Goal: Contribute content: Contribute content

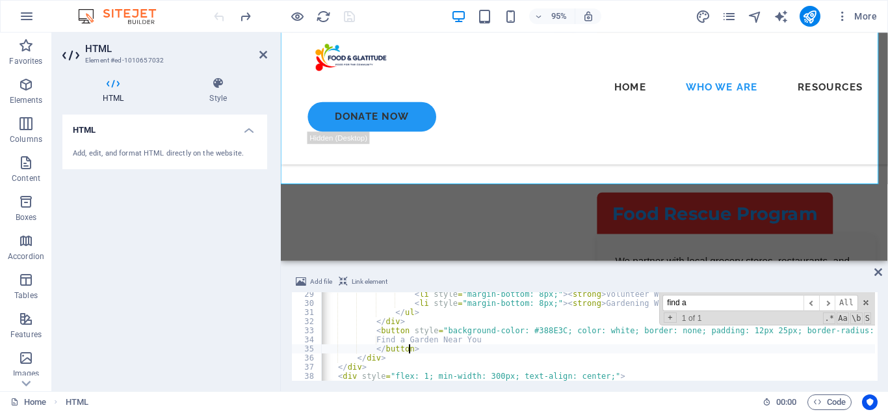
scroll to position [0, 24]
click at [864, 302] on span at bounding box center [866, 302] width 9 height 9
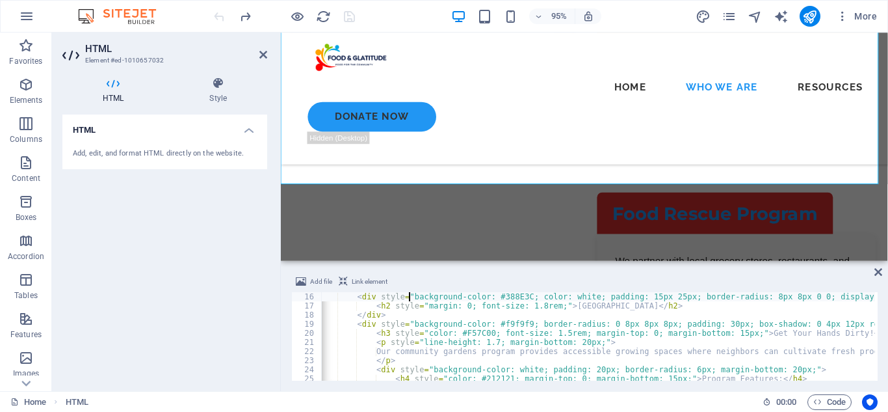
type textarea "<!-- Program 1: Community Gardens -->"
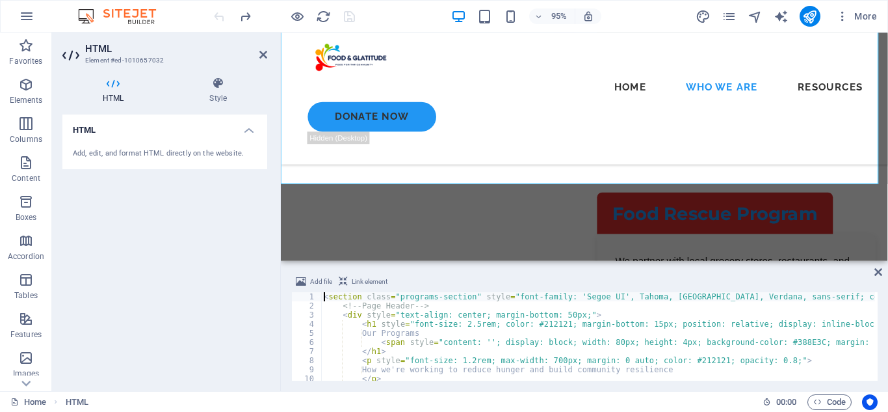
scroll to position [0, 0]
type textarea "</div> </section>"
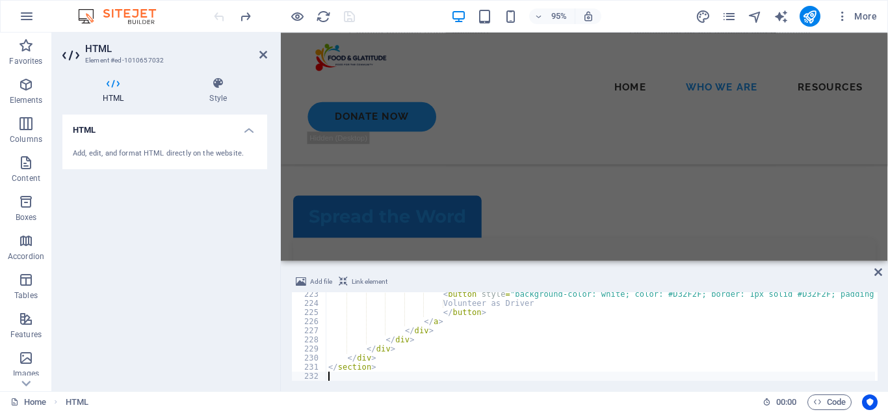
scroll to position [2024, 0]
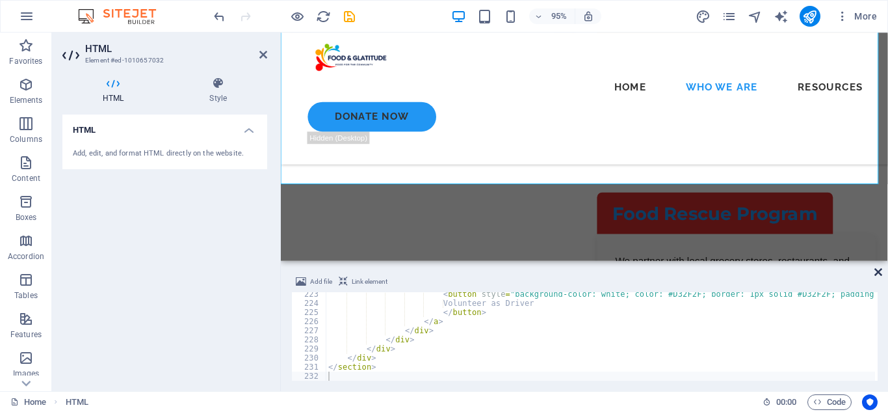
click at [881, 267] on icon at bounding box center [879, 272] width 8 height 10
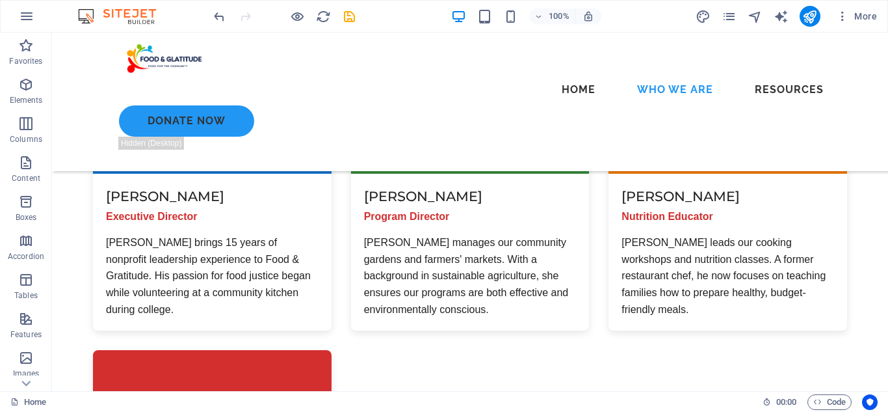
scroll to position [2318, 0]
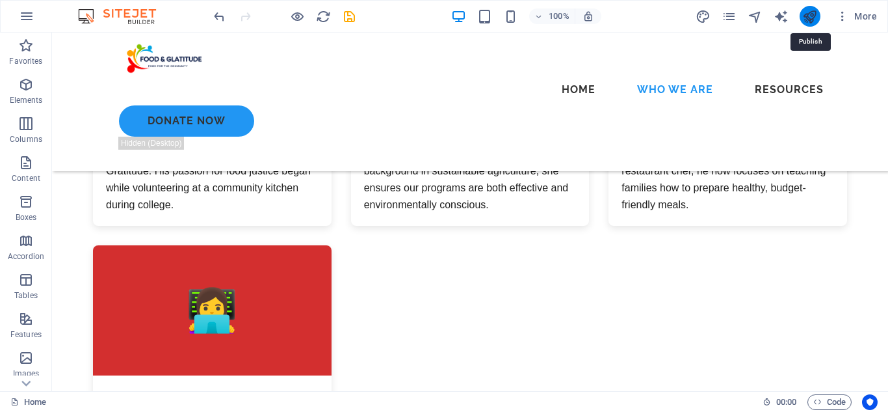
click at [805, 16] on icon "publish" at bounding box center [810, 16] width 15 height 15
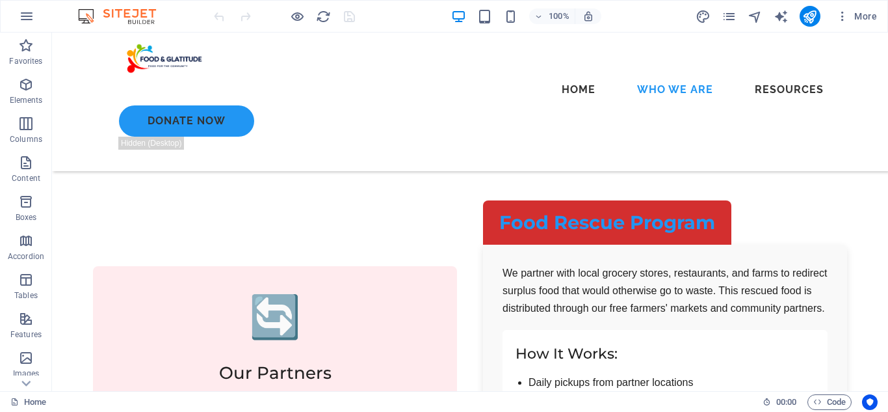
scroll to position [4740, 0]
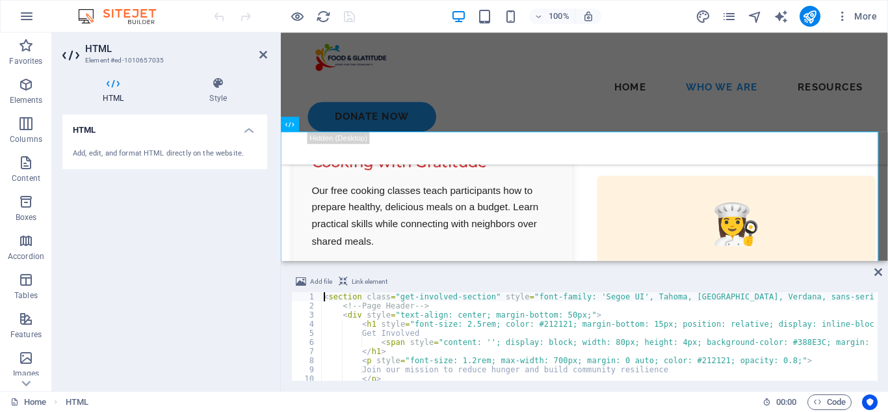
scroll to position [5183, 0]
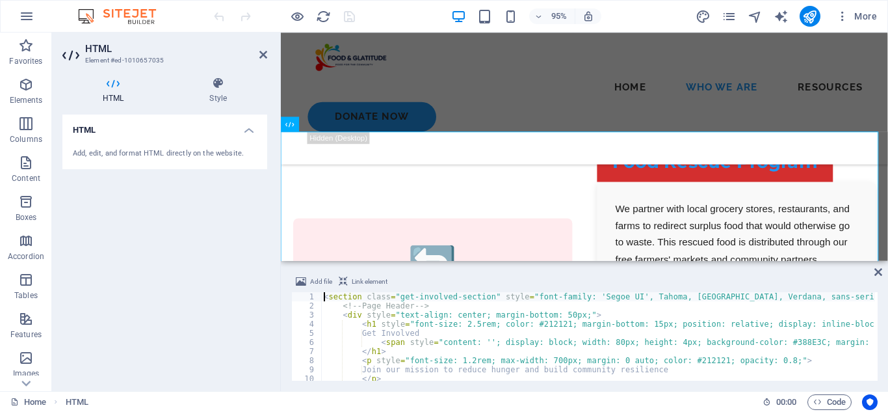
click at [449, 336] on div "< section class = "get-involved-section" style = "font-family: 'Segoe UI', Taho…" at bounding box center [843, 344] width 1044 height 104
type textarea "}); </script>"
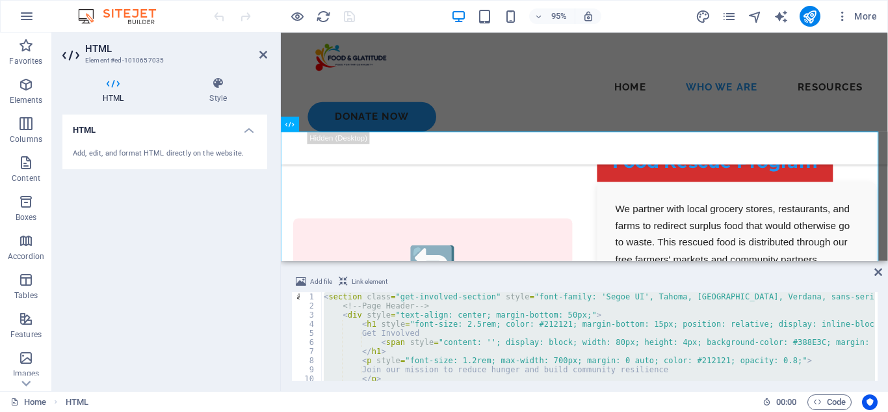
click at [174, 222] on div "HTML Add, edit, and format HTML directly on the website." at bounding box center [164, 247] width 205 height 266
click at [876, 269] on icon at bounding box center [879, 272] width 8 height 10
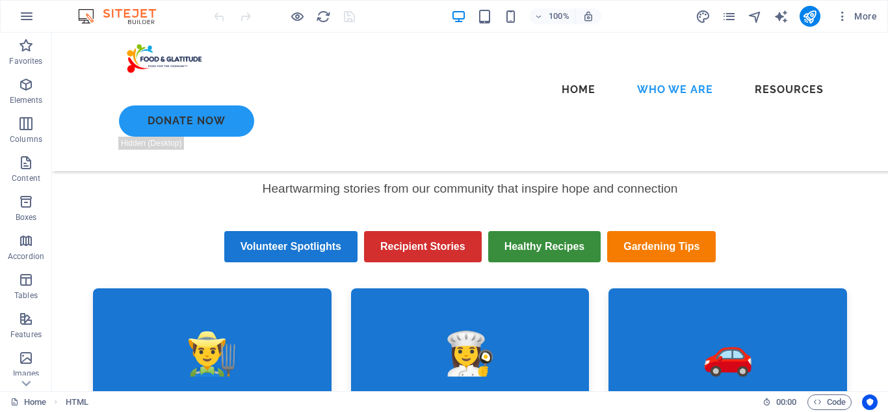
scroll to position [7149, 0]
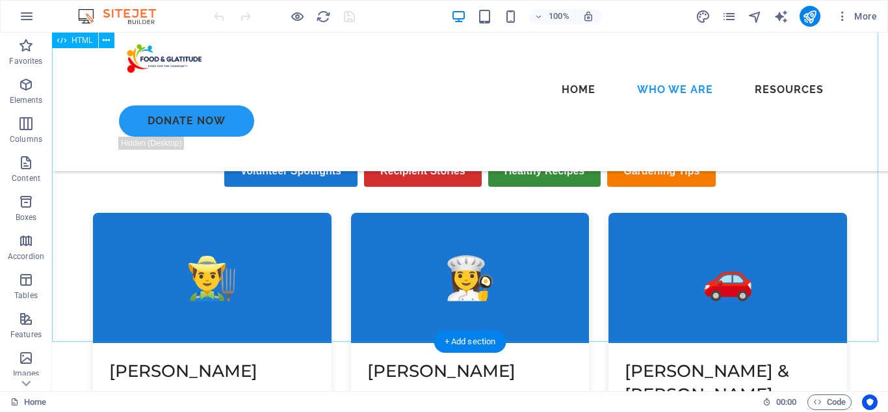
click at [523, 188] on div "Stories of Gratitude Heartwarming stories from our community that inspire hope …" at bounding box center [470, 404] width 836 height 752
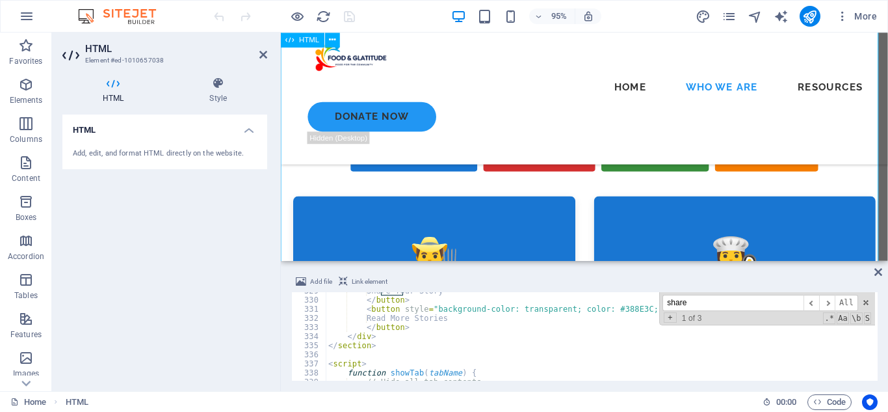
scroll to position [2995, 0]
type input "share"
click at [601, 334] on div "Share Your Story </ button > < button style = "background-color: transparent; c…" at bounding box center [894, 336] width 1136 height 104
type textarea "</div>"
click at [868, 300] on span at bounding box center [866, 302] width 9 height 9
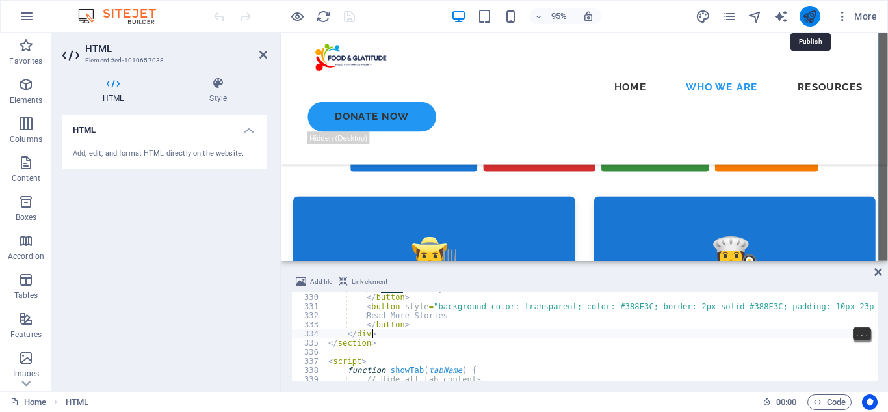
click at [810, 10] on icon "publish" at bounding box center [810, 16] width 15 height 15
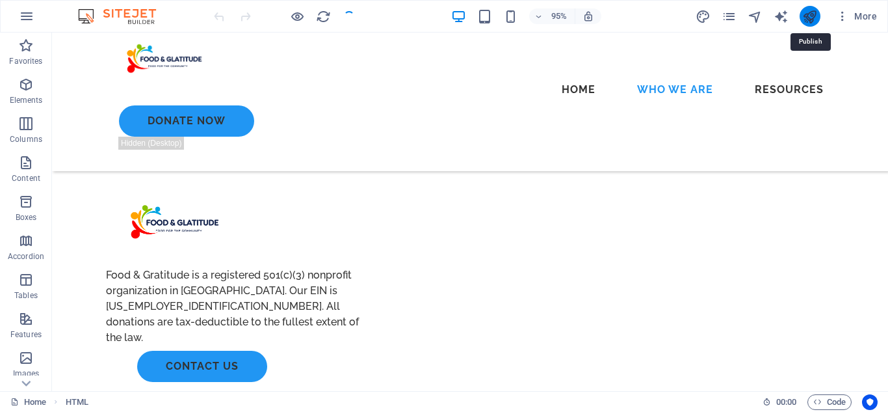
scroll to position [7149, 0]
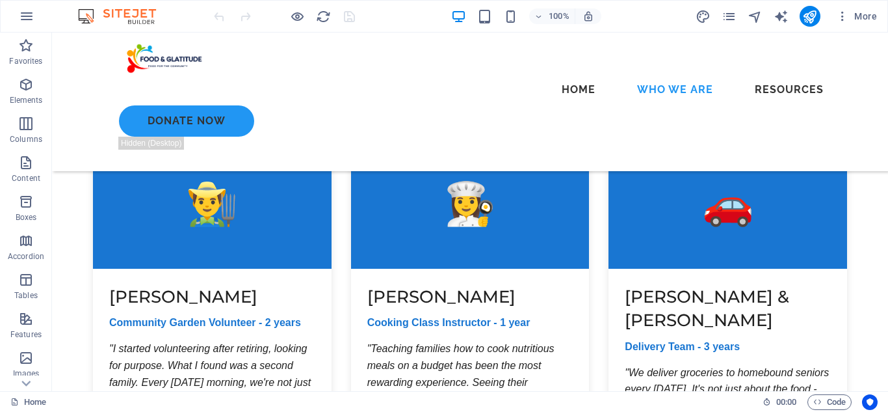
scroll to position [7163, 0]
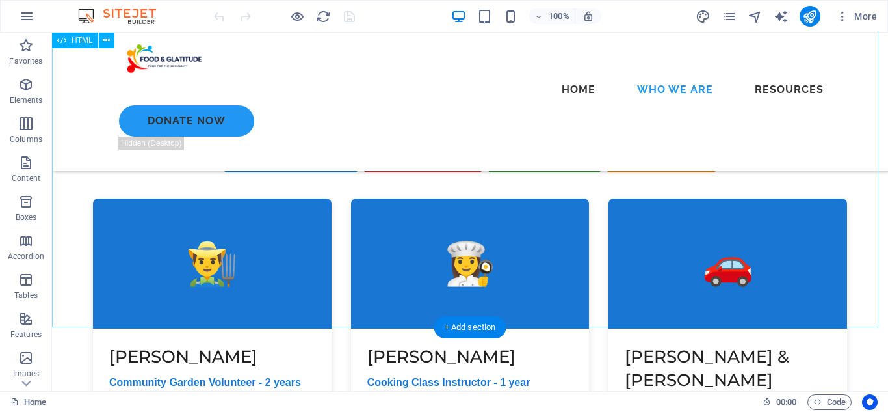
click at [760, 251] on div "Stories of Gratitude Heartwarming stories from our community that inspire hope …" at bounding box center [470, 390] width 836 height 752
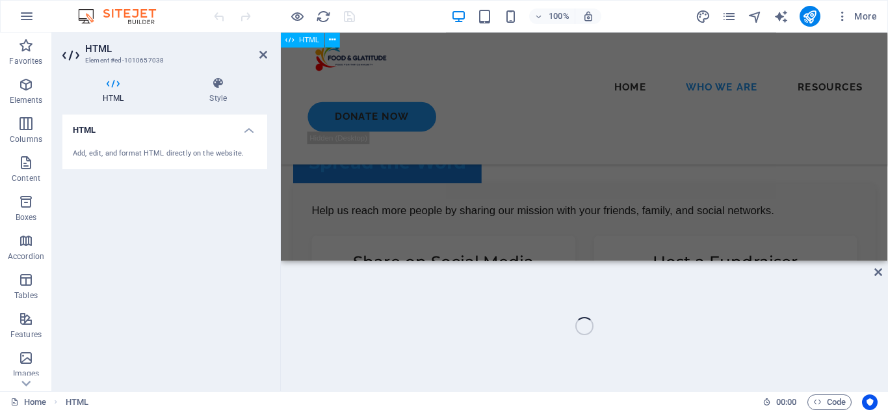
scroll to position [7773, 0]
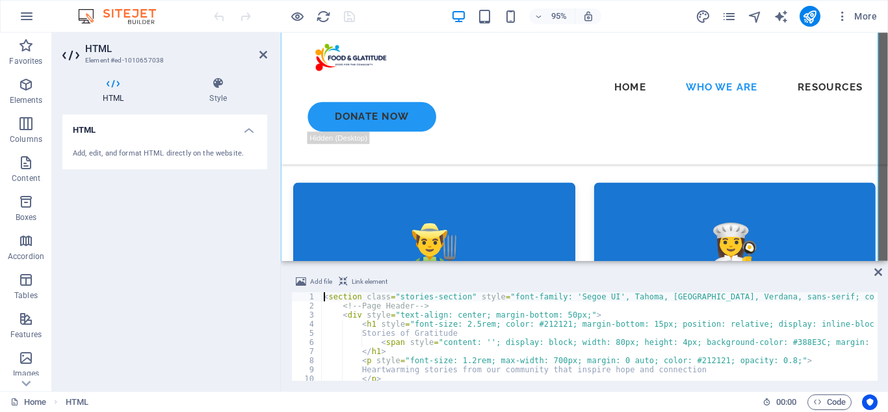
click at [514, 325] on div "< section class = "stories-section" style = "font-family: 'Segoe UI', Tahoma, G…" at bounding box center [889, 344] width 1136 height 104
type textarea "} </script>"
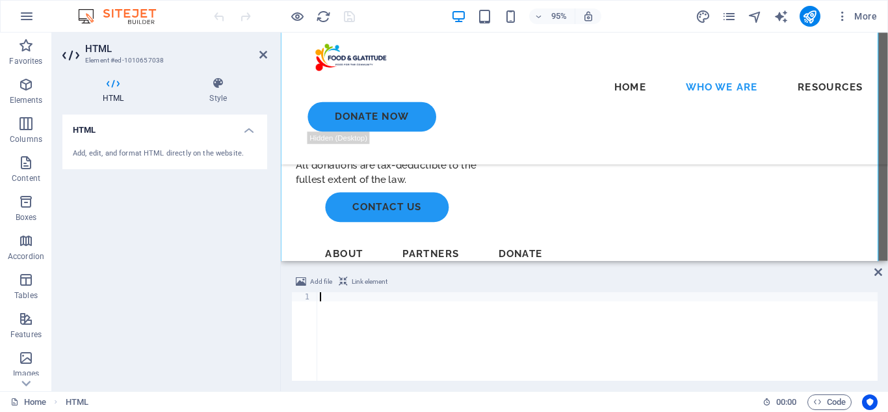
scroll to position [7327, 0]
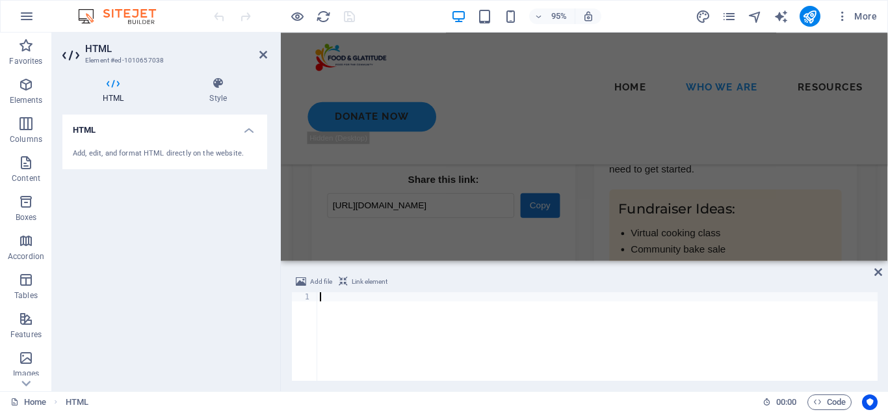
paste textarea "</script>"
type textarea "</script>"
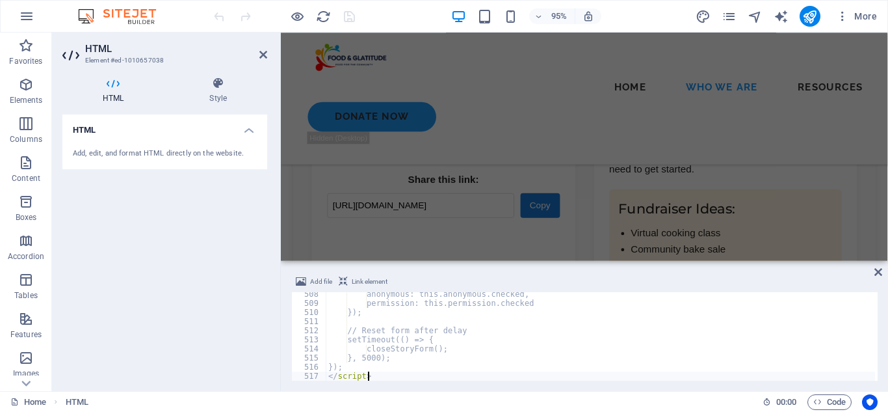
scroll to position [7773, 0]
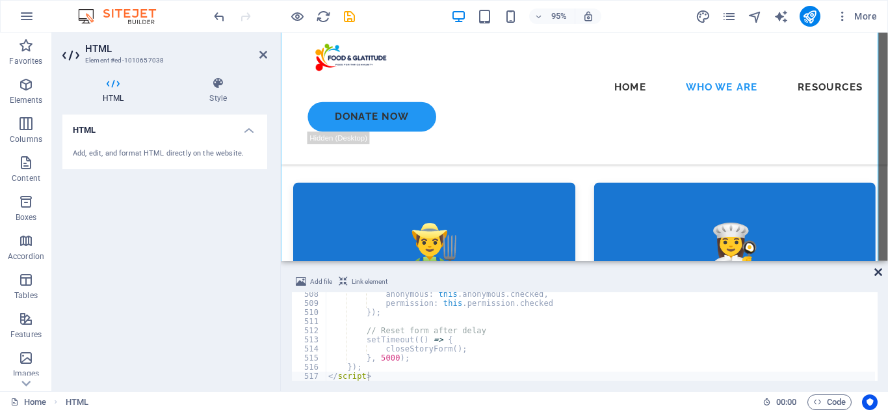
click at [880, 273] on icon at bounding box center [879, 272] width 8 height 10
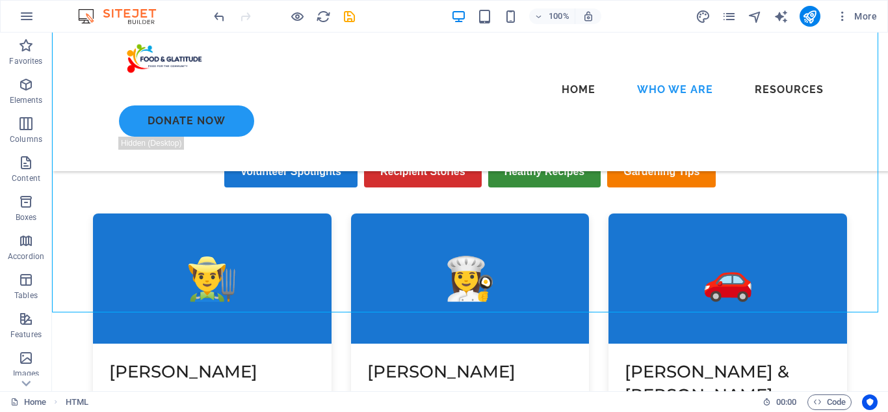
scroll to position [7208, 0]
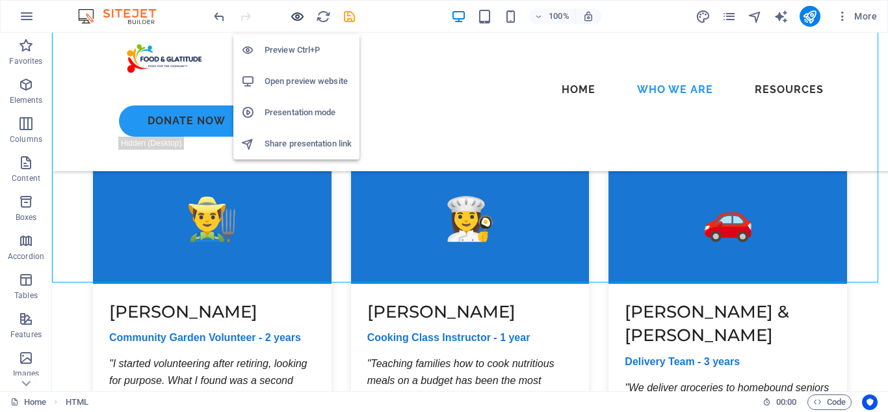
click at [301, 19] on icon "button" at bounding box center [297, 16] width 15 height 15
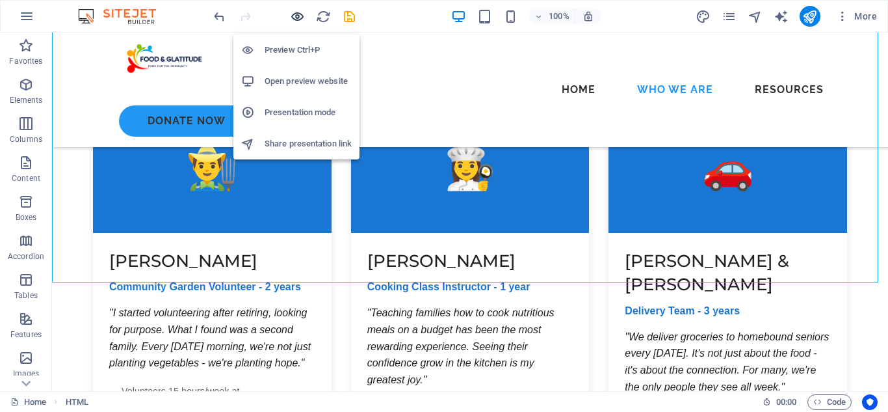
scroll to position [7157, 0]
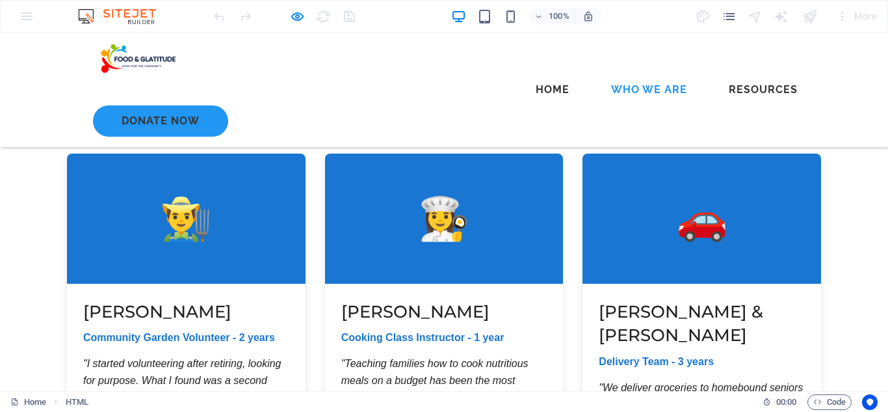
click at [290, 19] on div at bounding box center [284, 16] width 146 height 21
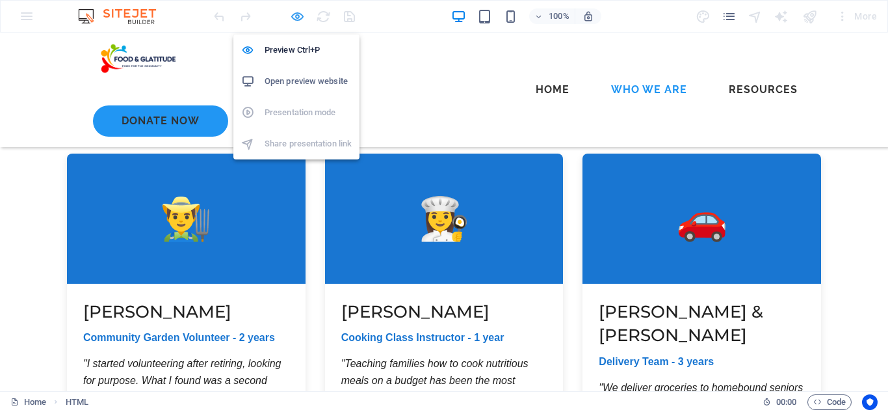
click at [297, 16] on icon "button" at bounding box center [297, 16] width 15 height 15
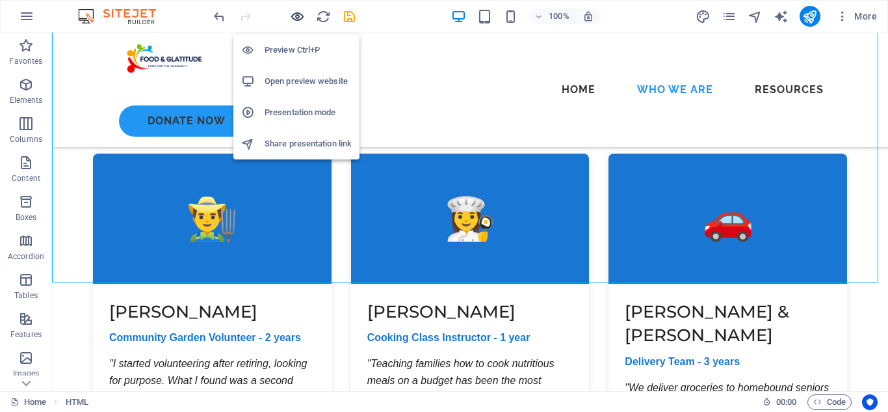
scroll to position [7208, 0]
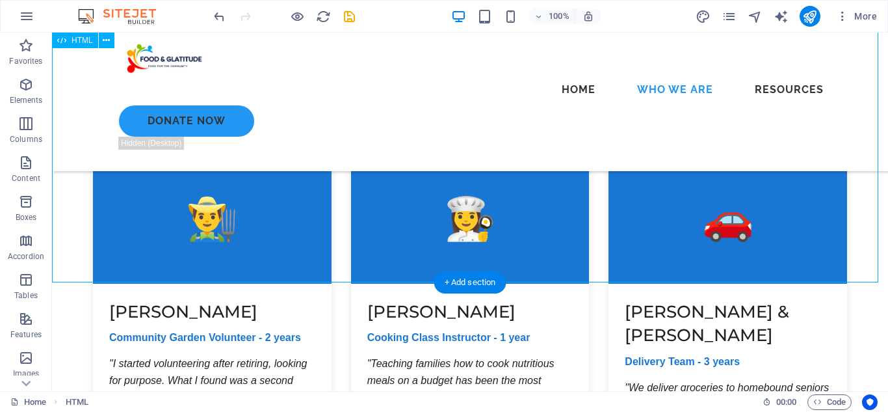
click at [313, 211] on div "Stories of Gratitude Heartwarming stories from our community that inspire hope …" at bounding box center [470, 345] width 836 height 752
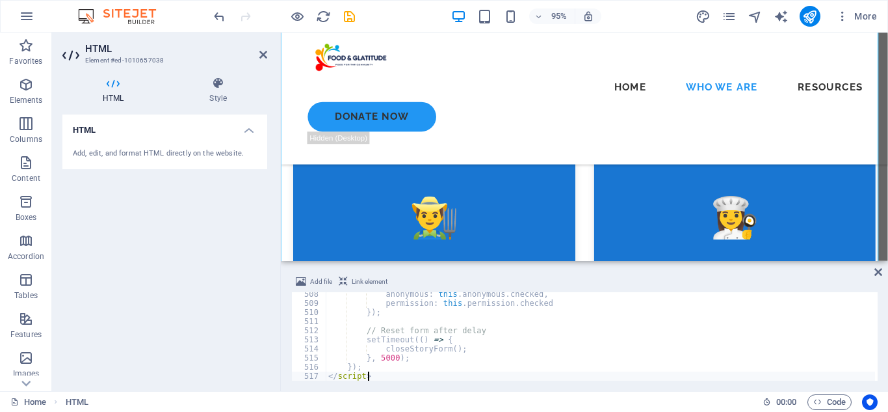
scroll to position [4622, 0]
type textarea "// Reset form after delay"
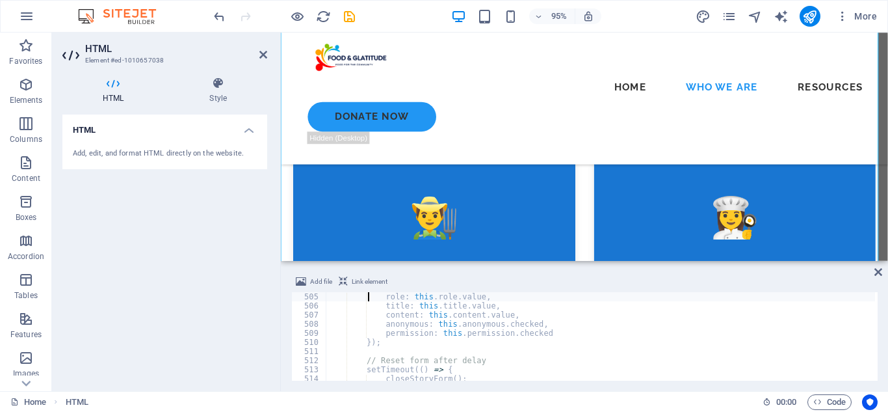
type textarea "// In a real implementation, this would submit to a server"
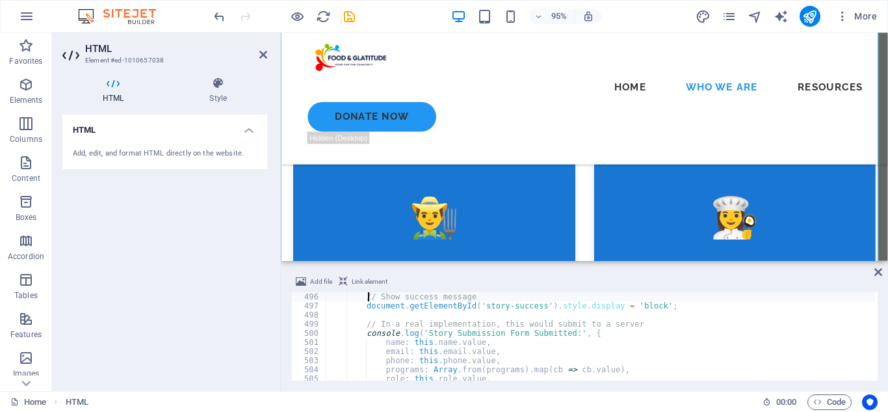
type textarea "// Show success message"
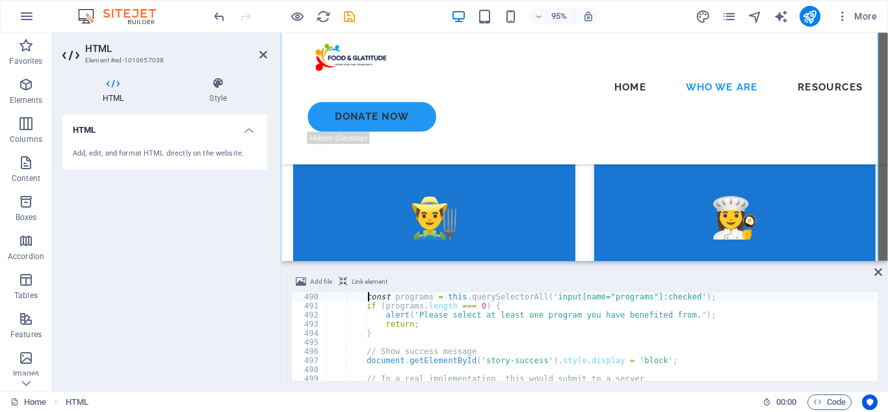
type textarea "// Validate at least one program is selected"
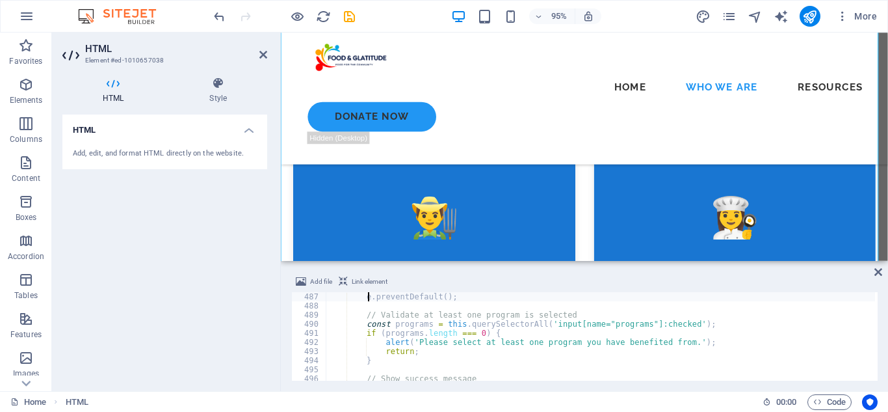
type textarea "// Story submission form"
type textarea "function closeStoryForm() {"
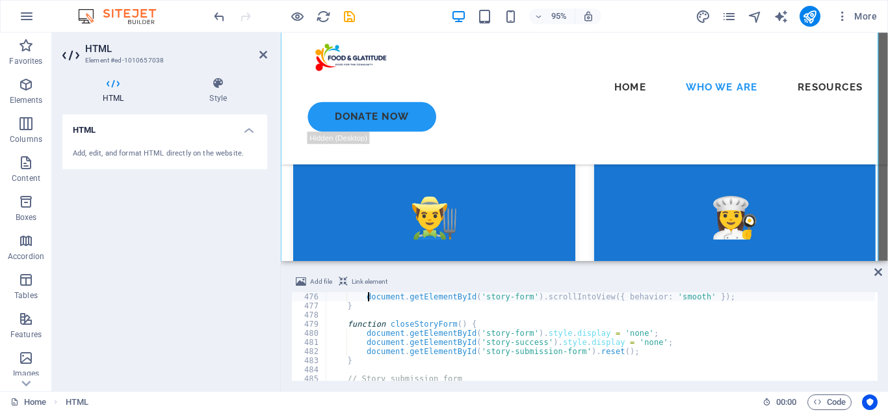
type textarea "function openStoryForm() {"
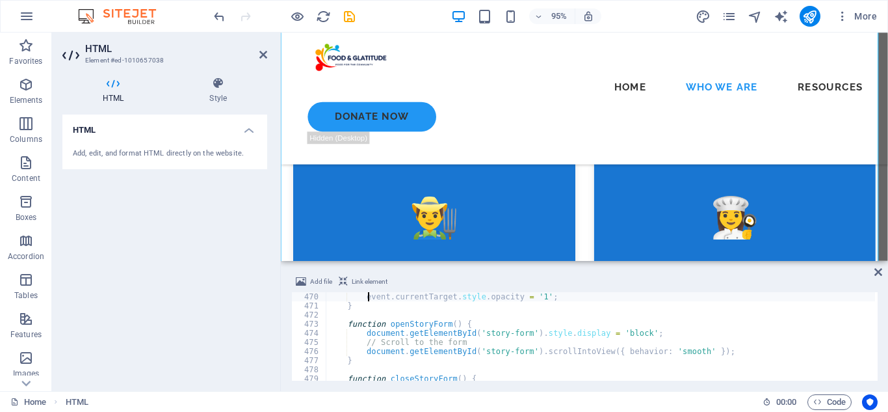
scroll to position [4271, 0]
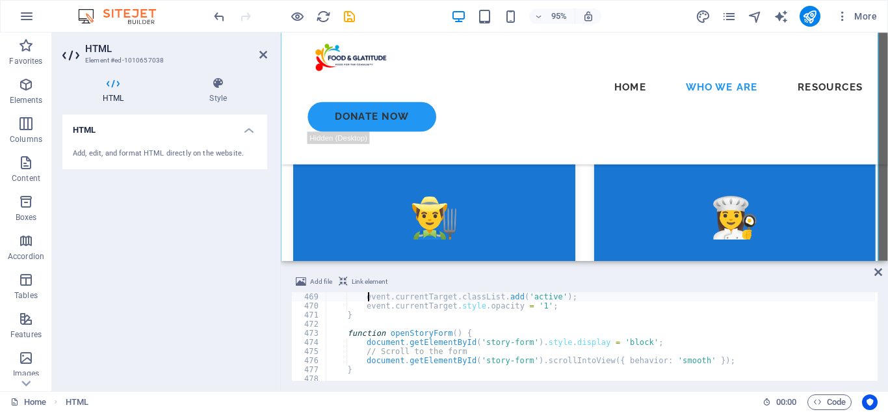
type textarea "// Show the selected tab and set button as active"
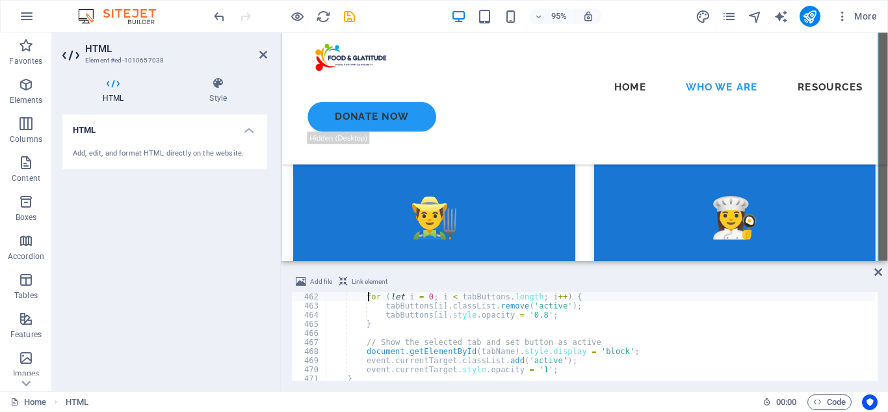
type textarea "// Remove active class from all buttons"
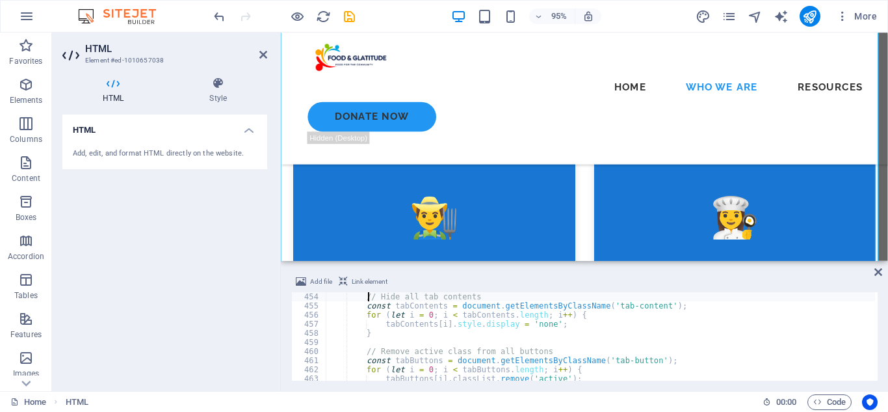
type textarea "<script>"
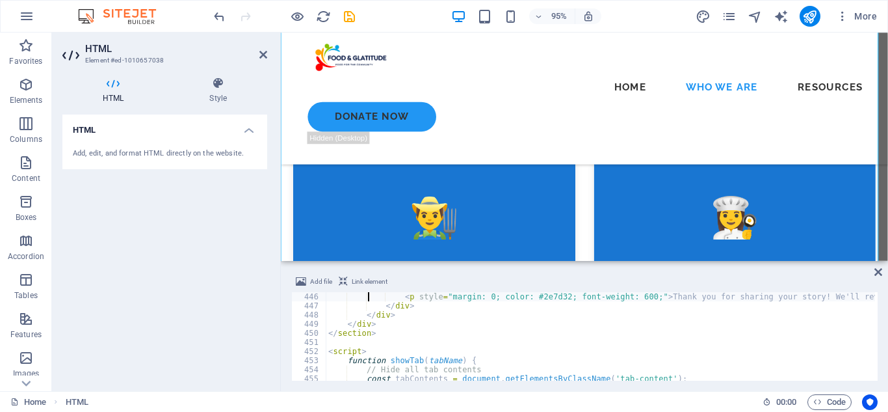
type textarea "<div id="story-success" class="success-message" style="display: none; margin-to…"
type textarea "</div>"
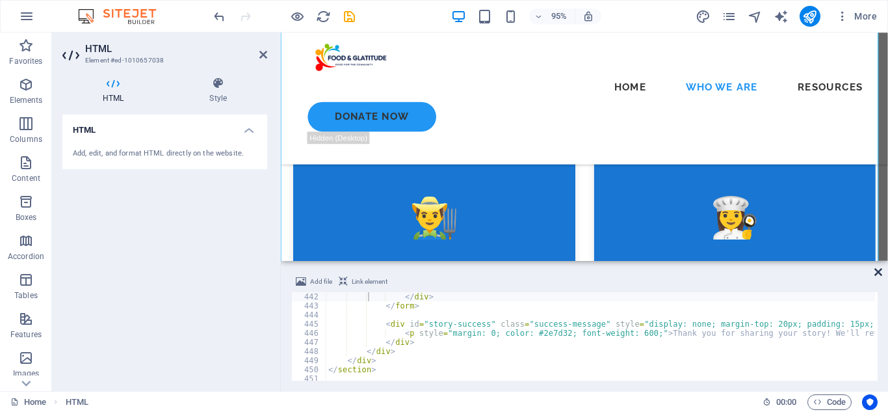
click at [879, 274] on icon at bounding box center [879, 272] width 8 height 10
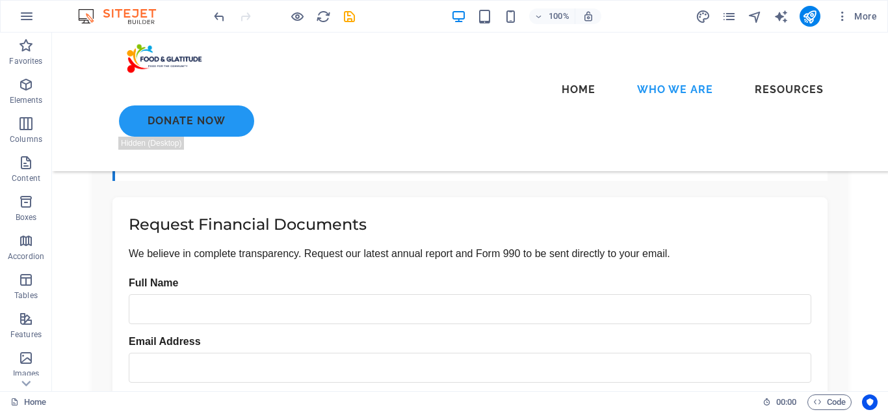
scroll to position [2564, 0]
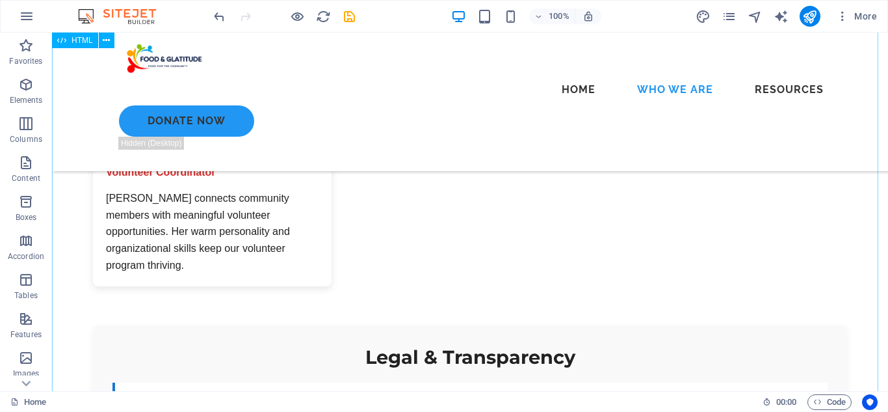
click at [85, 278] on div "Our Mission Nourishing Communities, Cultivating Gratitude Our Story Food & Grat…" at bounding box center [470, 35] width 836 height 1684
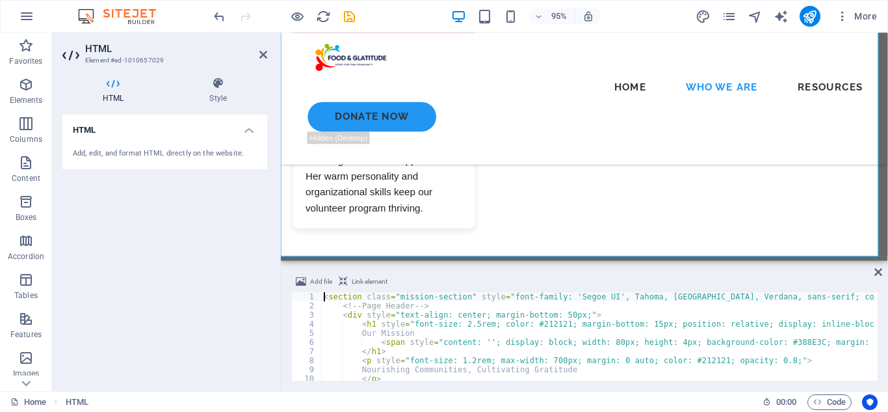
scroll to position [3045, 0]
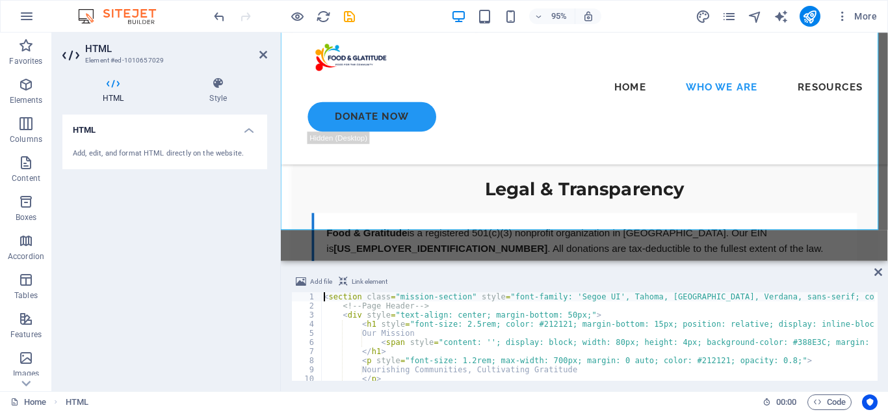
type textarea "}); </script>"
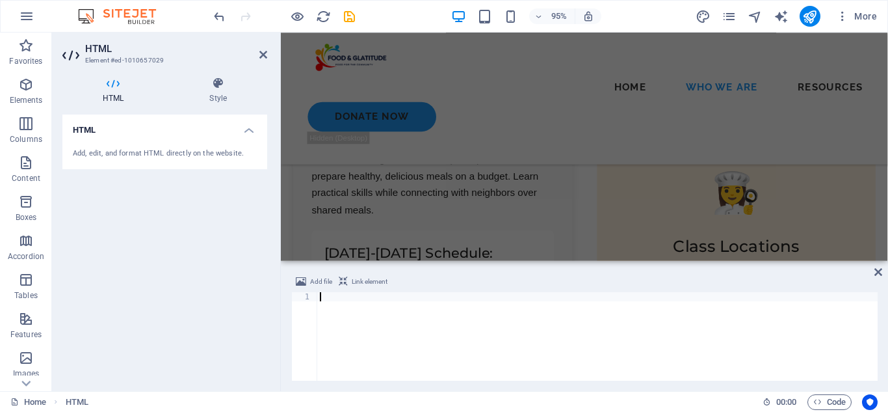
scroll to position [1423, 0]
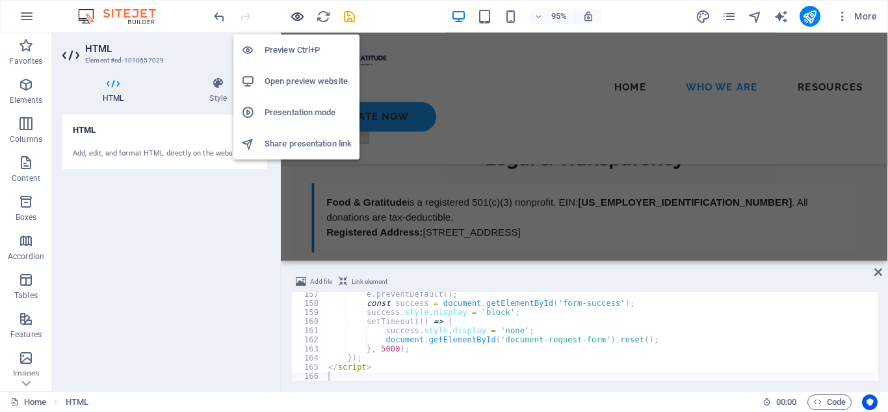
click at [296, 14] on icon "button" at bounding box center [297, 16] width 15 height 15
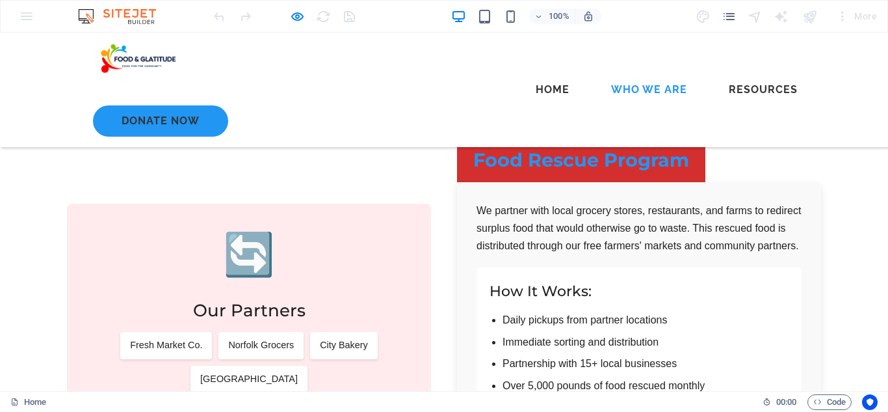
scroll to position [4357, 0]
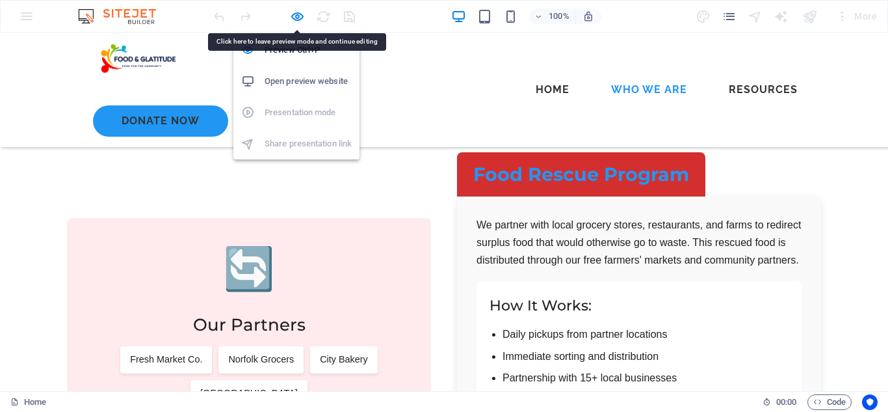
drag, startPoint x: 290, startPoint y: 14, endPoint x: 356, endPoint y: 97, distance: 105.9
click at [293, 16] on icon "button" at bounding box center [297, 16] width 15 height 15
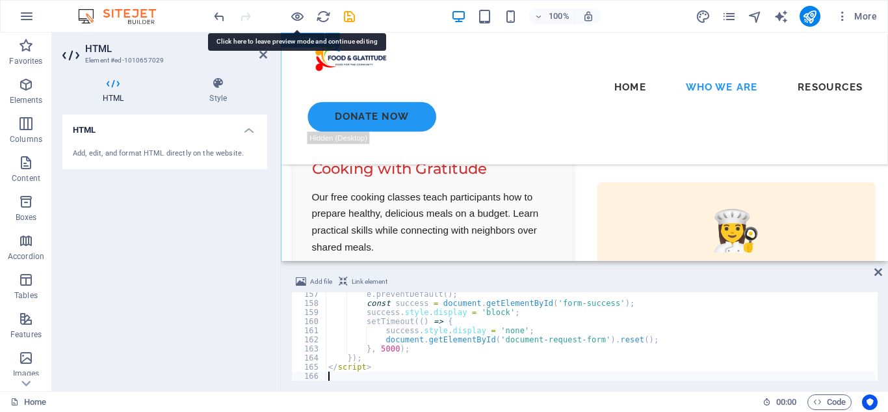
scroll to position [2058, 0]
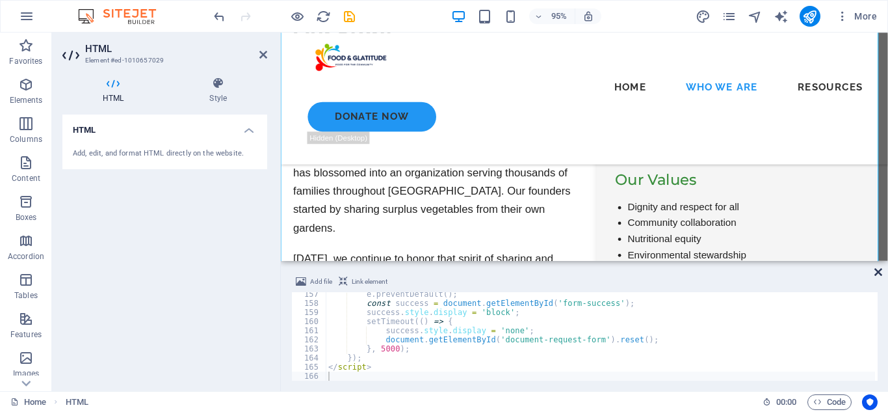
click at [876, 273] on icon at bounding box center [879, 272] width 8 height 10
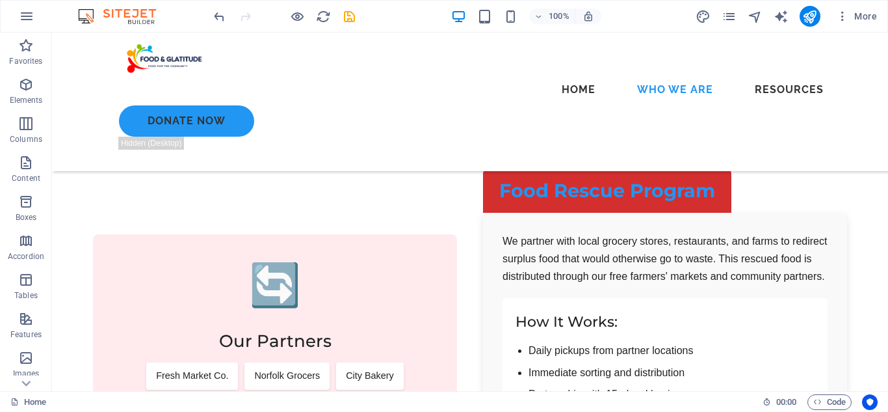
scroll to position [4518, 0]
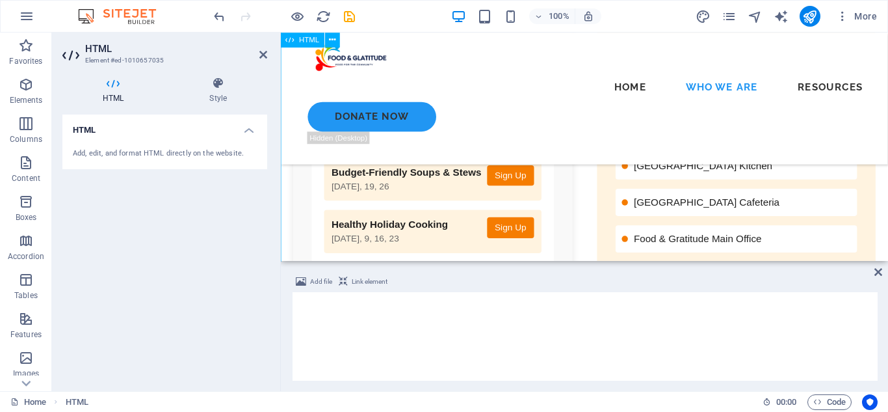
scroll to position [4957, 0]
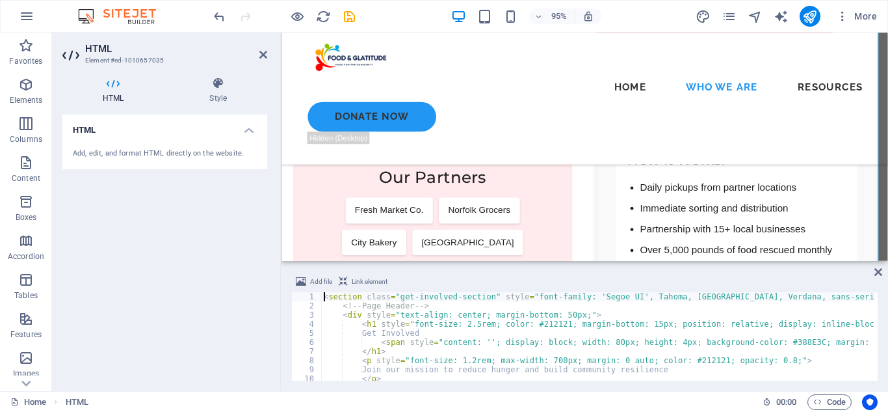
type textarea "}); </script>"
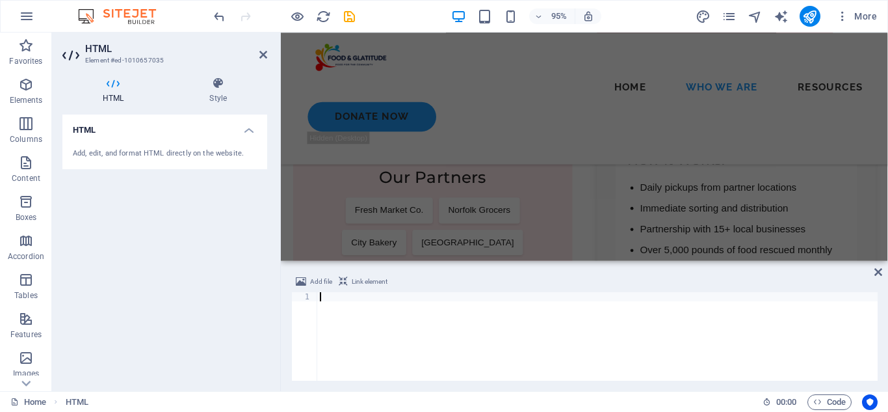
paste textarea "</script>"
type textarea "</script>"
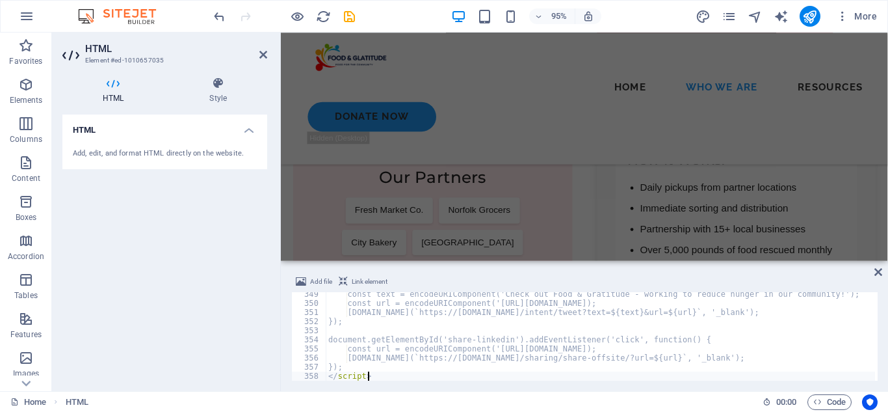
scroll to position [3172, 0]
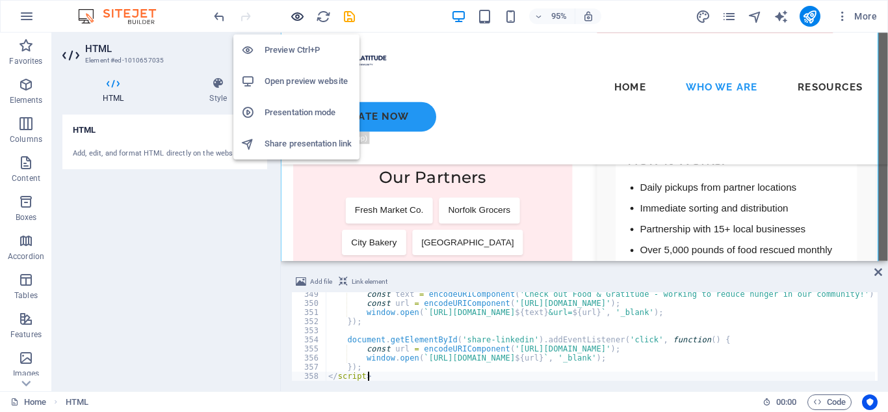
click at [303, 14] on icon "button" at bounding box center [297, 16] width 15 height 15
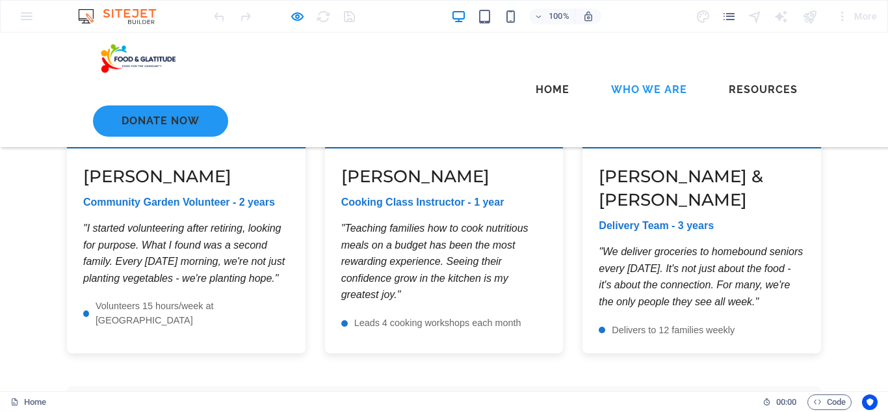
scroll to position [6852, 0]
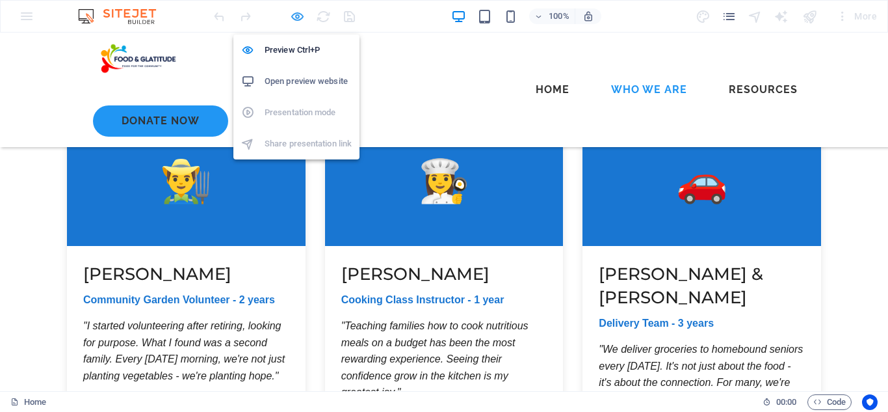
click at [301, 14] on icon "button" at bounding box center [297, 16] width 15 height 15
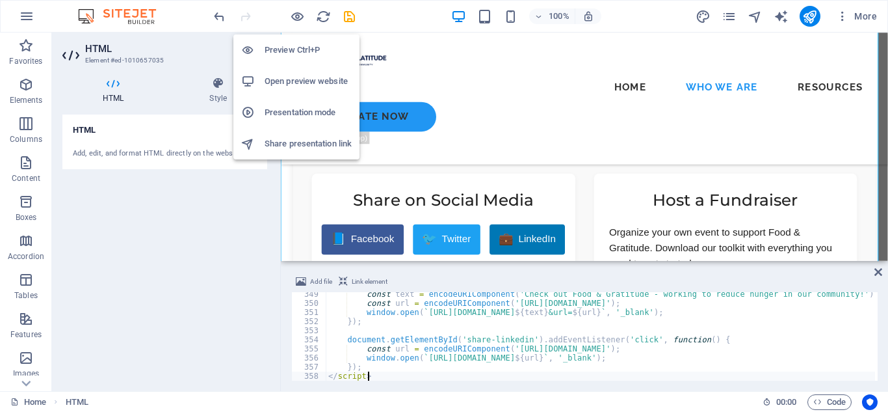
scroll to position [5920, 0]
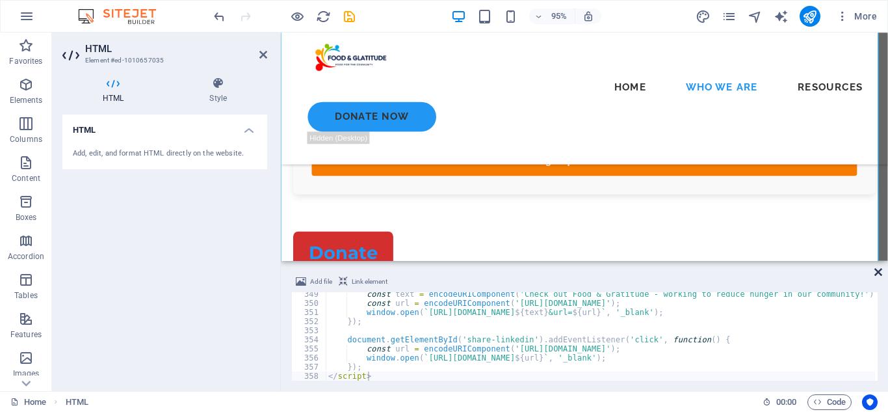
click at [879, 271] on icon at bounding box center [879, 272] width 8 height 10
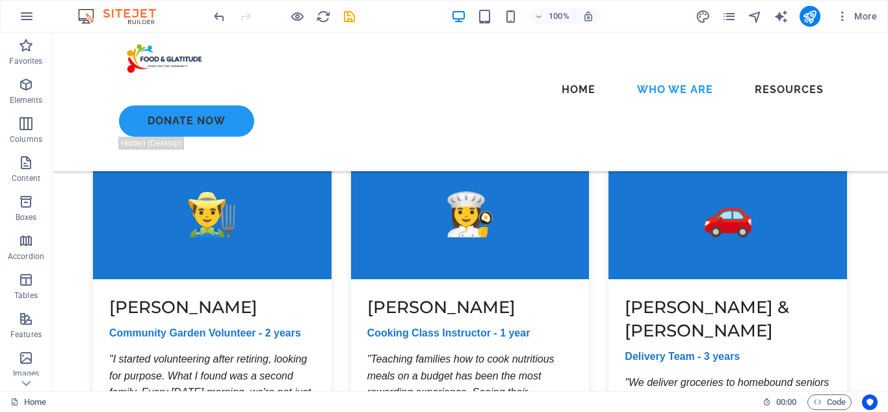
scroll to position [6856, 0]
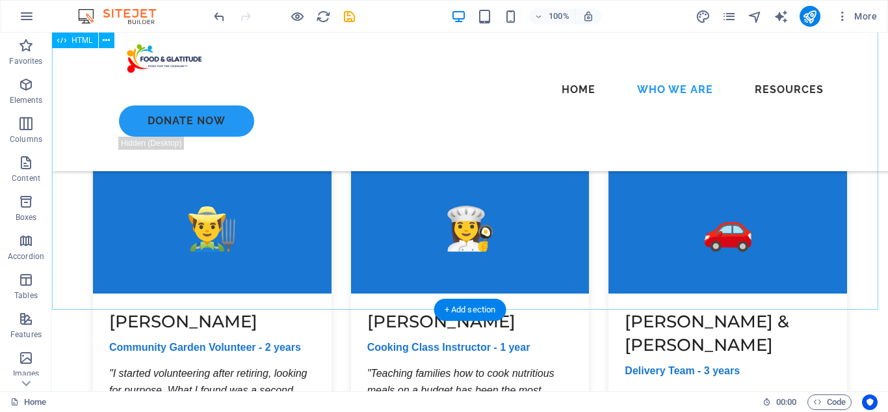
click at [661, 220] on div "Stories of Gratitude Heartwarming stories from our community that inspire hope …" at bounding box center [470, 355] width 836 height 752
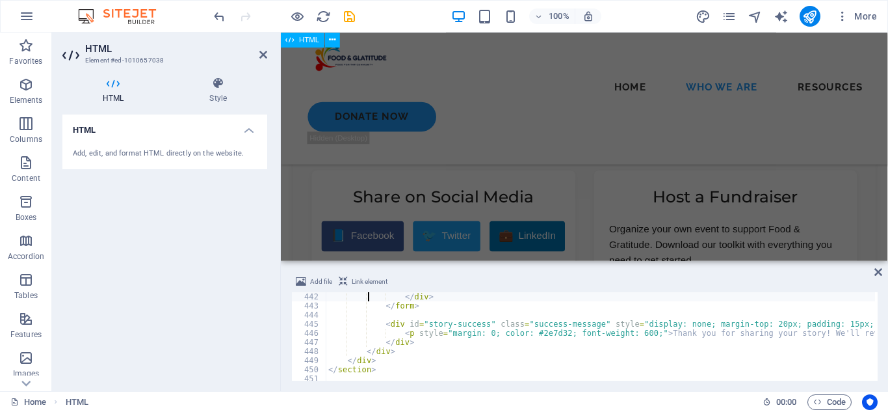
scroll to position [7401, 0]
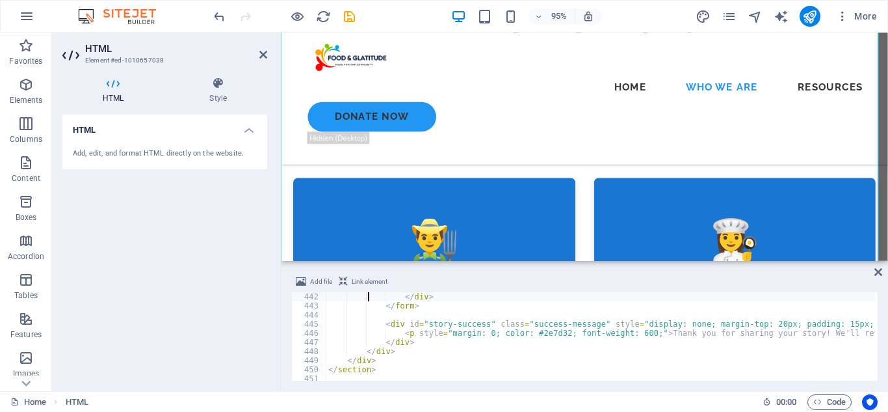
type textarea "</form>"
type textarea "</section>"
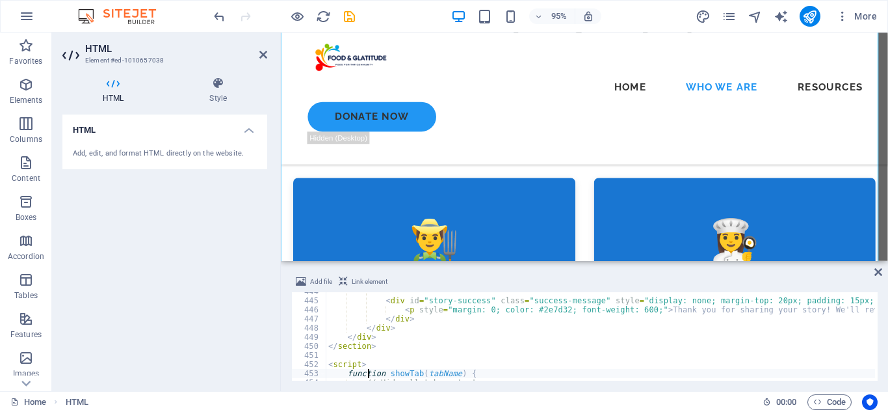
type textarea "}"
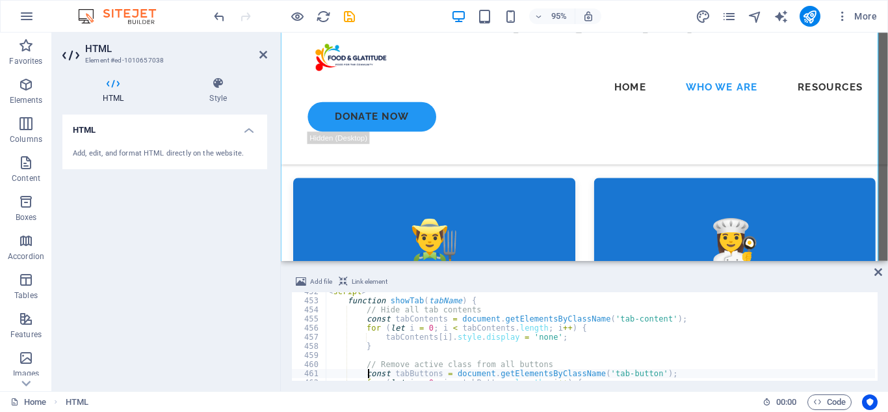
type textarea "}"
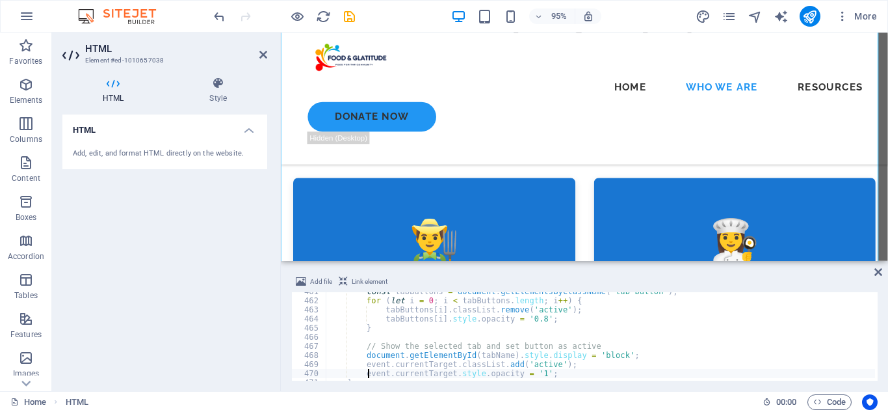
type textarea "}"
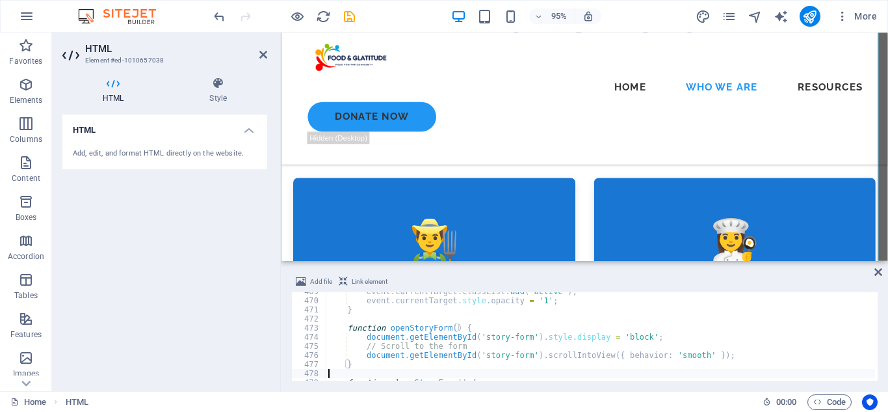
type textarea "}"
type textarea "e.preventDefault();"
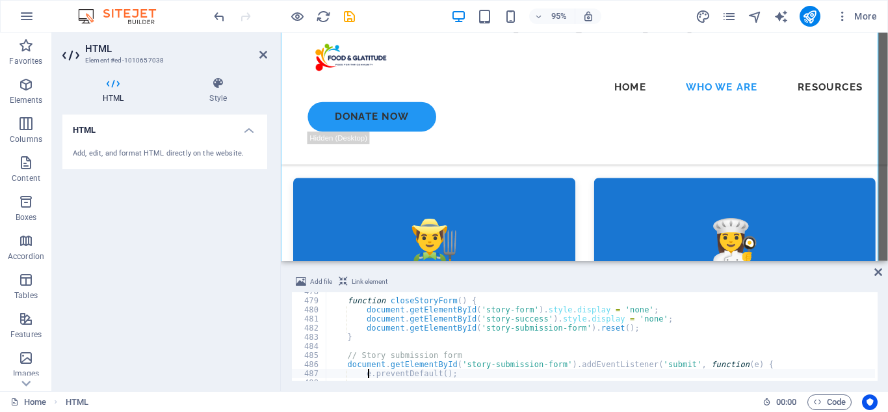
type textarea "}"
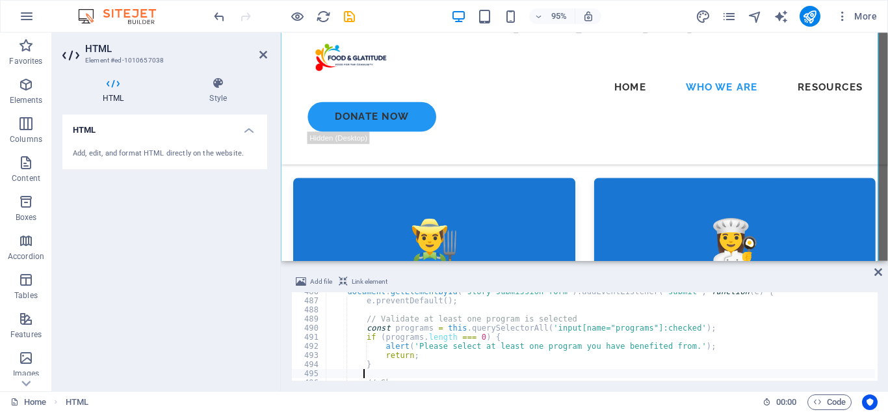
type textarea "document.getElementById('story-success').style.display = 'block';"
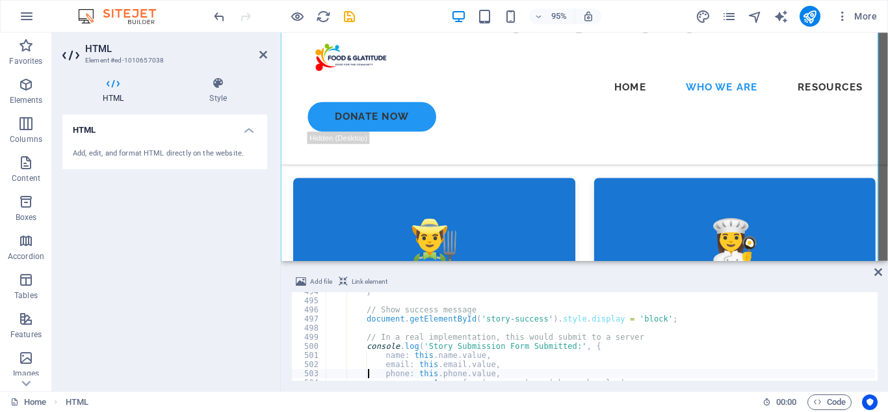
type textarea "});"
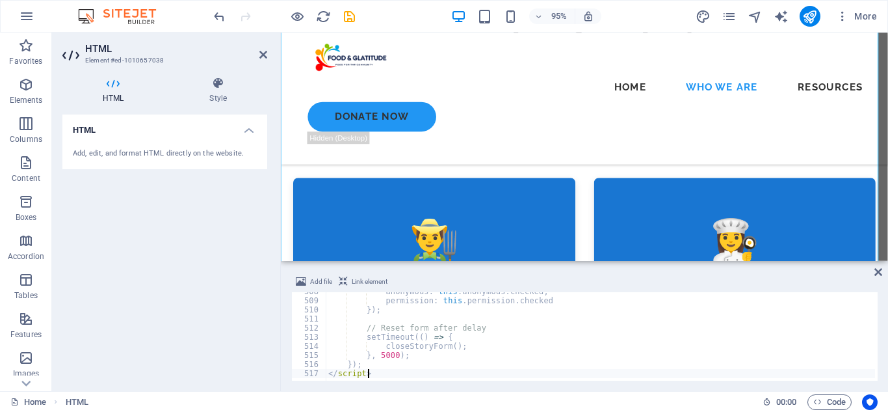
scroll to position [4622, 0]
type textarea "// Reset form after delay"
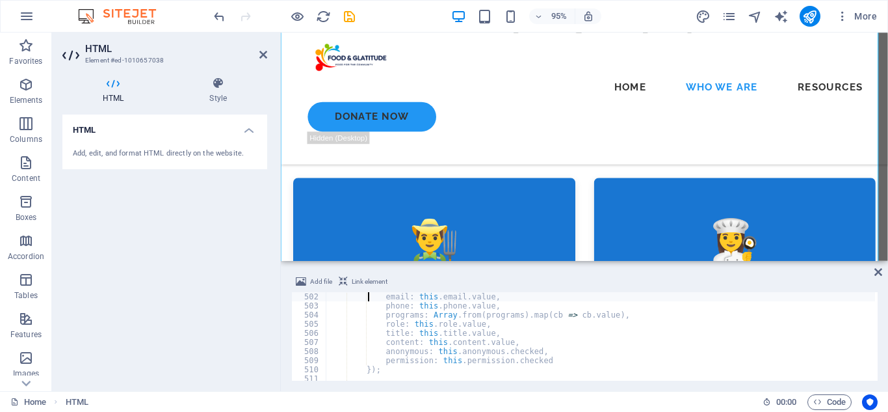
type textarea "// In a real implementation, this would submit to a server"
type textarea "// Show success message"
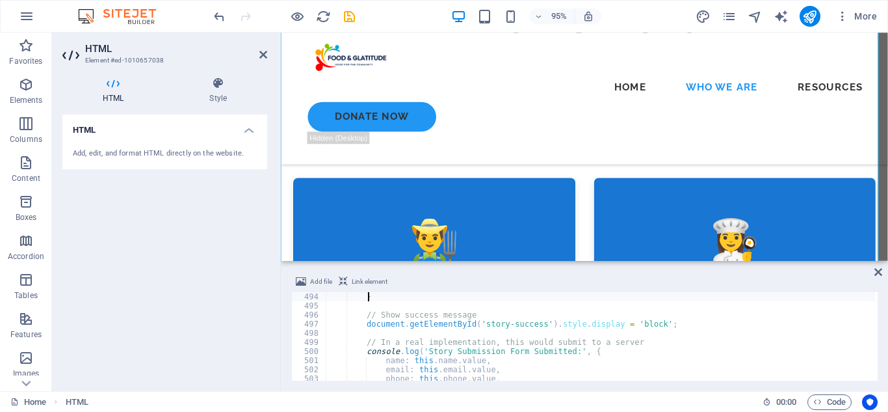
type textarea "// Validate at least one program is selected"
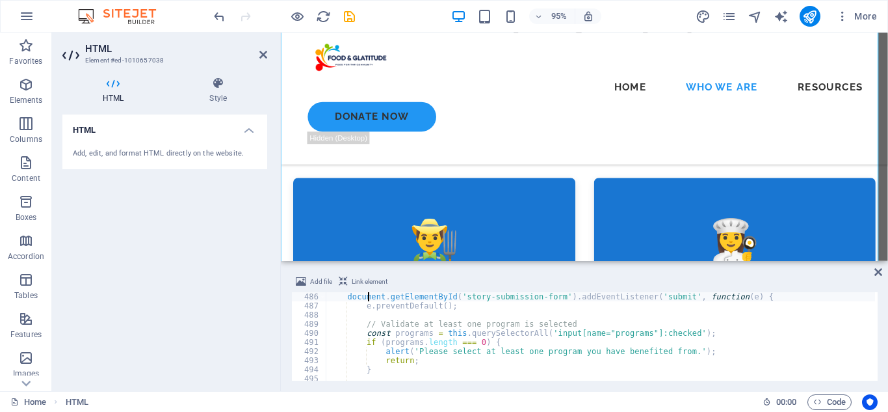
type textarea "// Story submission form"
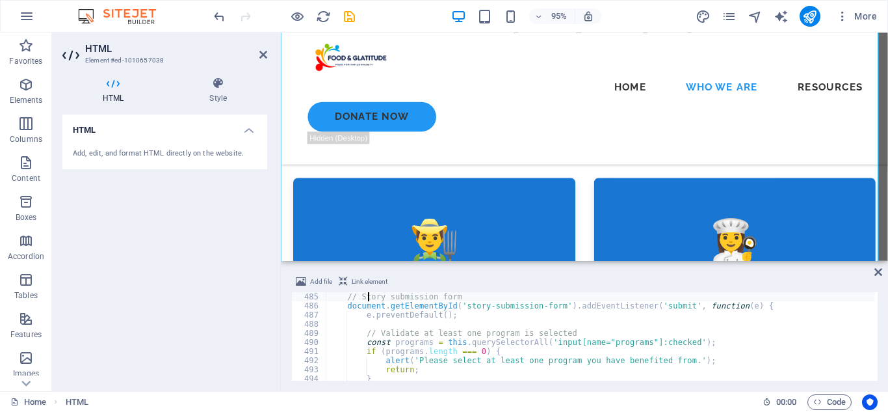
type textarea "function closeStoryForm() {"
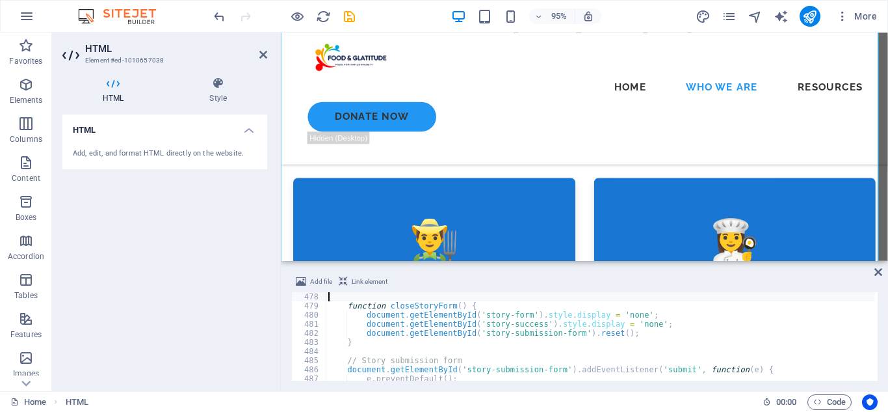
type textarea "function openStoryForm() {"
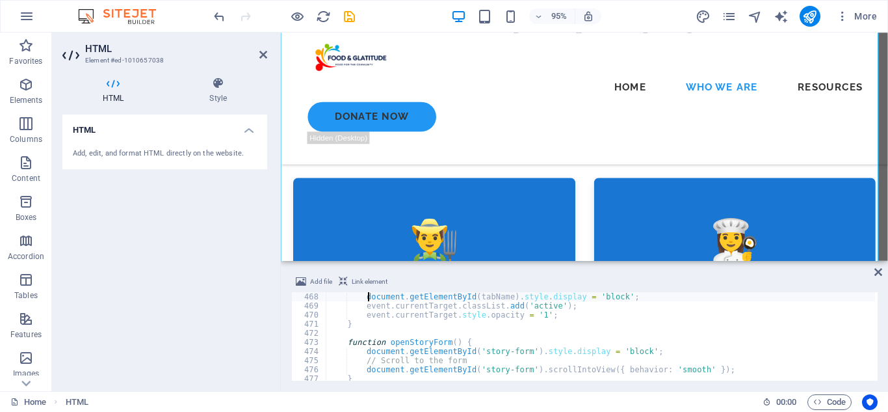
type textarea "// Show the selected tab and set button as active"
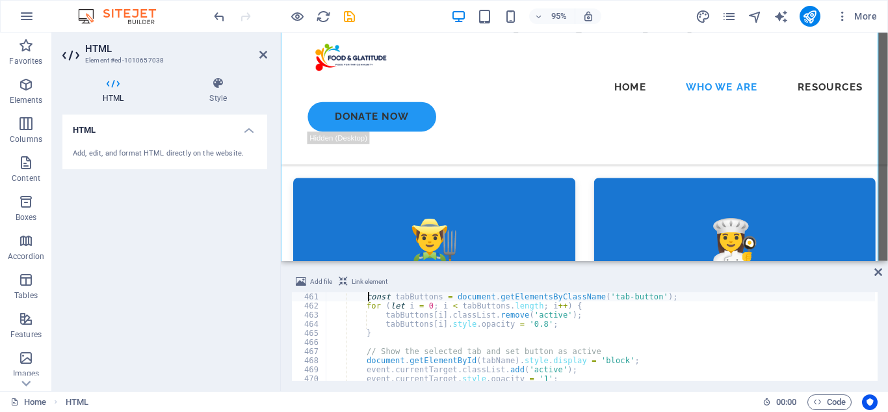
type textarea "// Remove active class from all buttons"
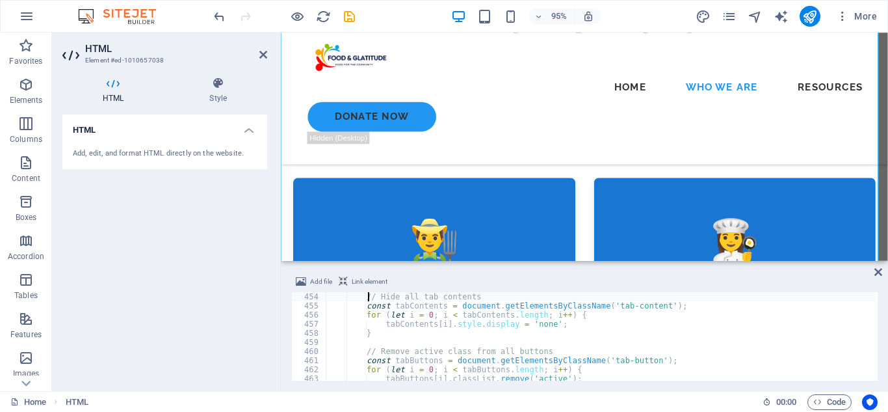
type textarea "<script>"
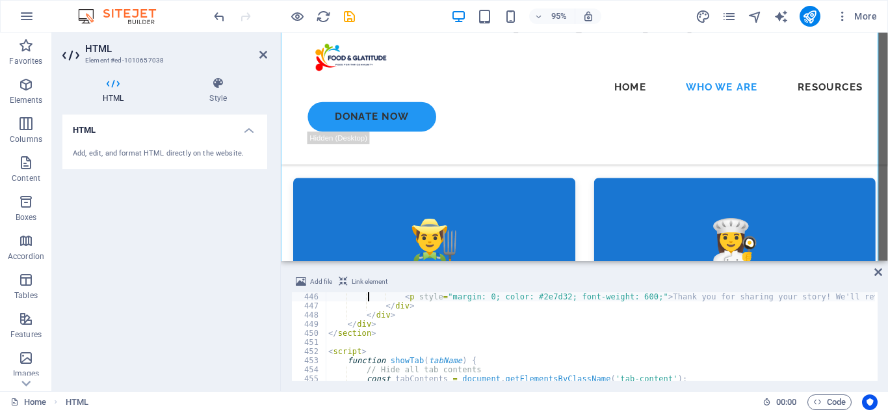
type textarea "<div id="story-success" class="success-message" style="display: none; margin-to…"
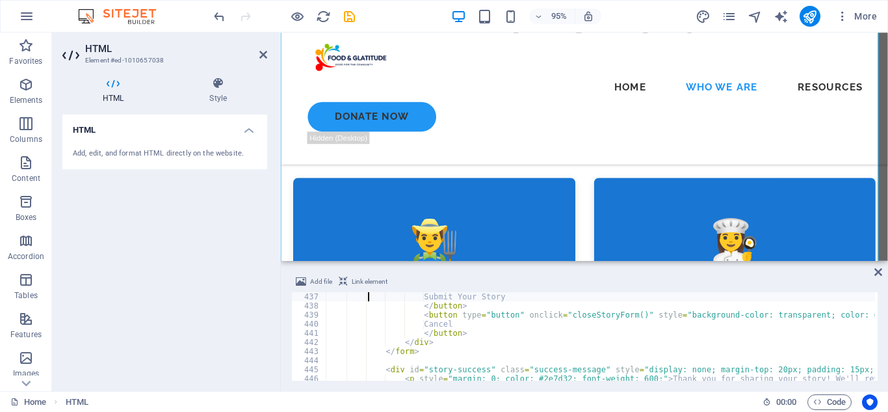
scroll to position [3961, 0]
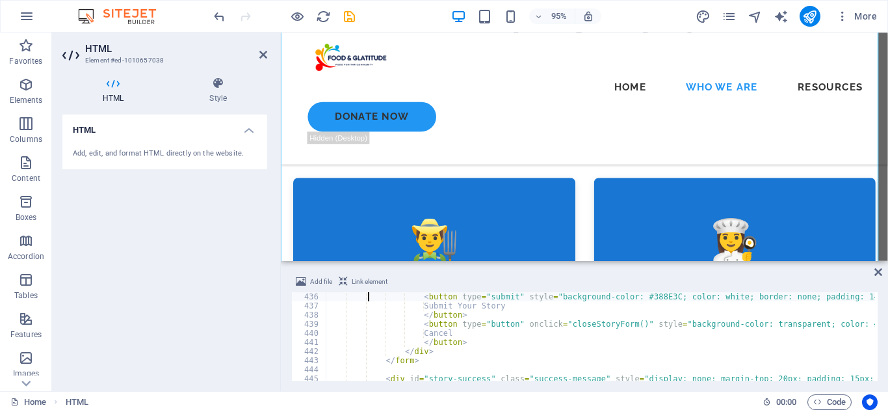
type textarea "<div style="display: flex; gap: 15px;">"
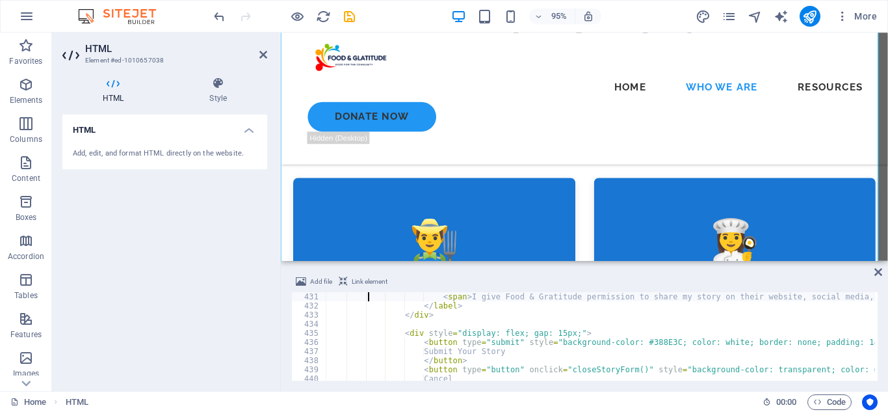
type textarea "<div style="margin-bottom: 25px;">"
type textarea "</div>"
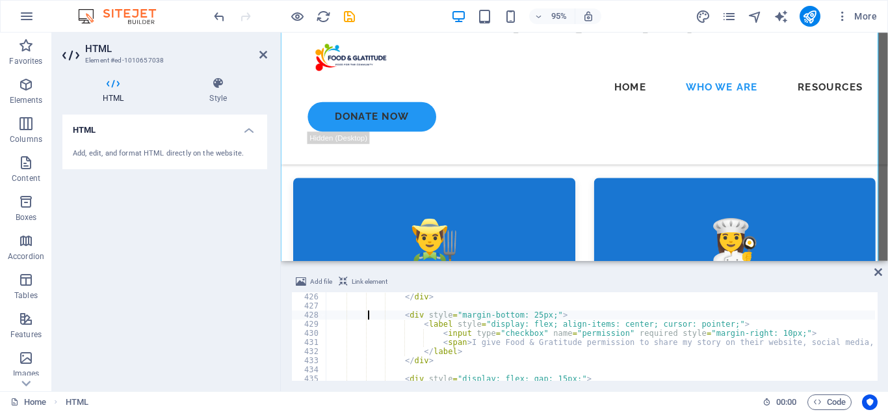
type textarea "</div>"
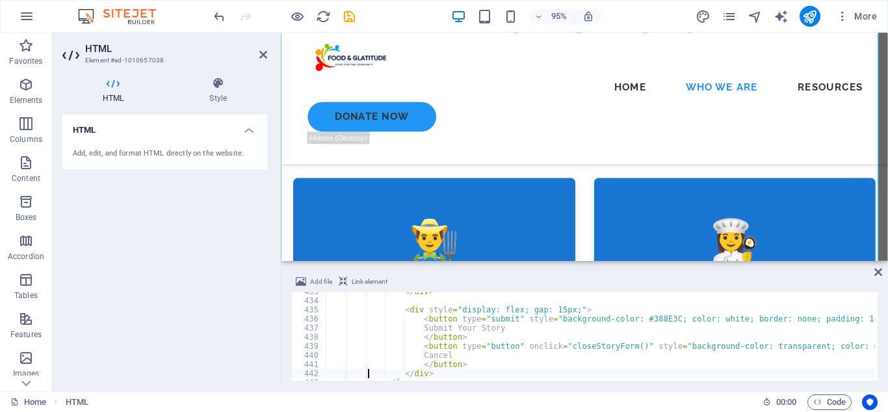
scroll to position [3939, 0]
type textarea "</form>"
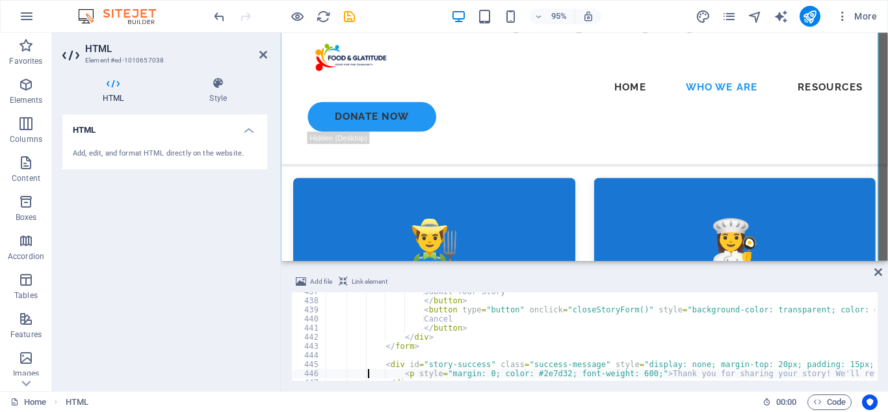
scroll to position [3985, 0]
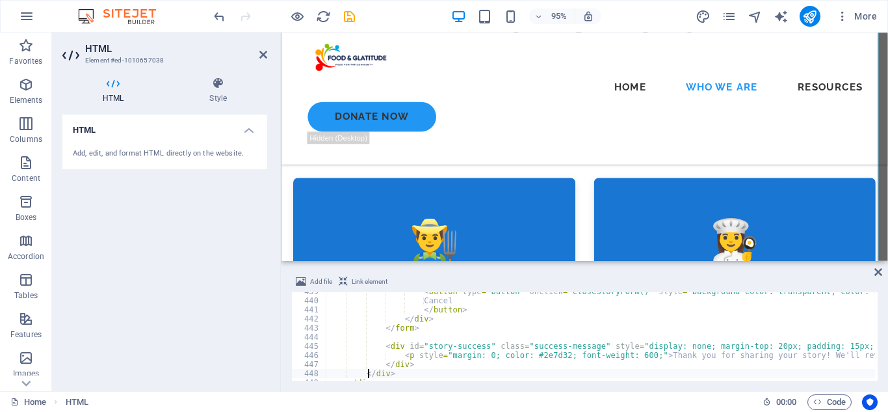
type textarea "</div>"
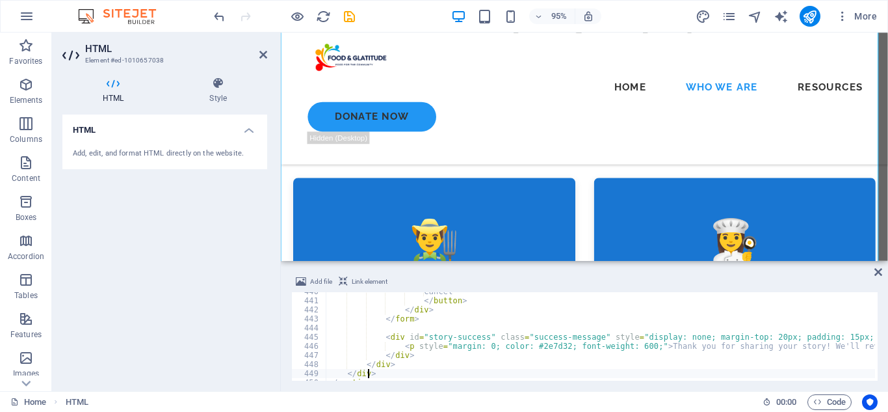
scroll to position [4003, 0]
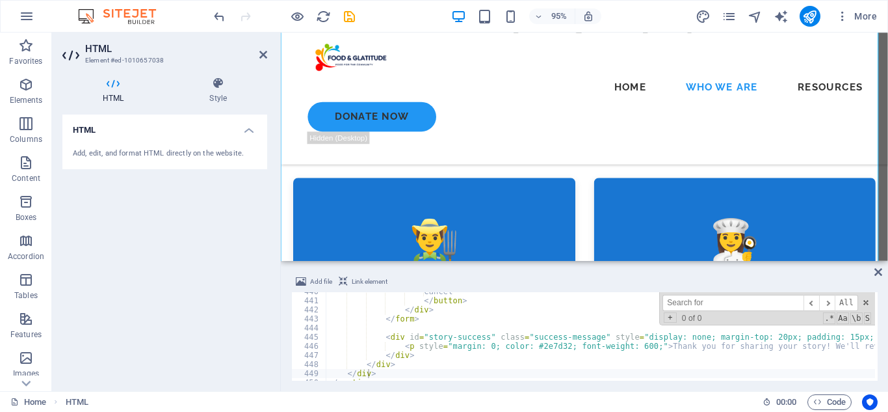
type input "r"
type textarea "<script>"
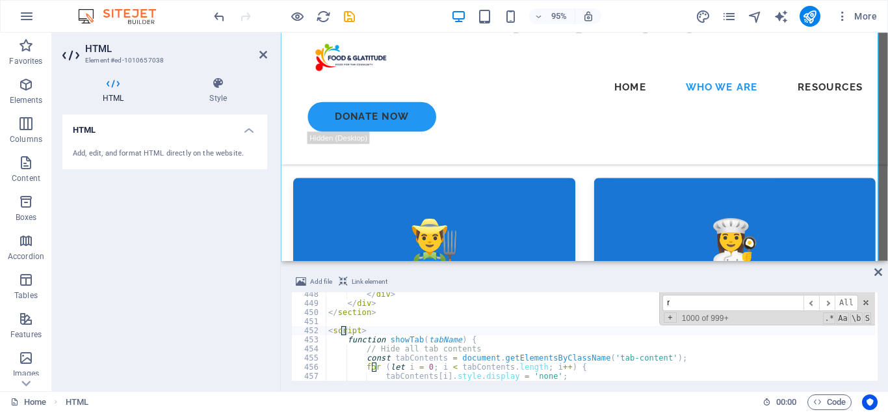
type input "re"
type textarea "// Remove active class from all buttons"
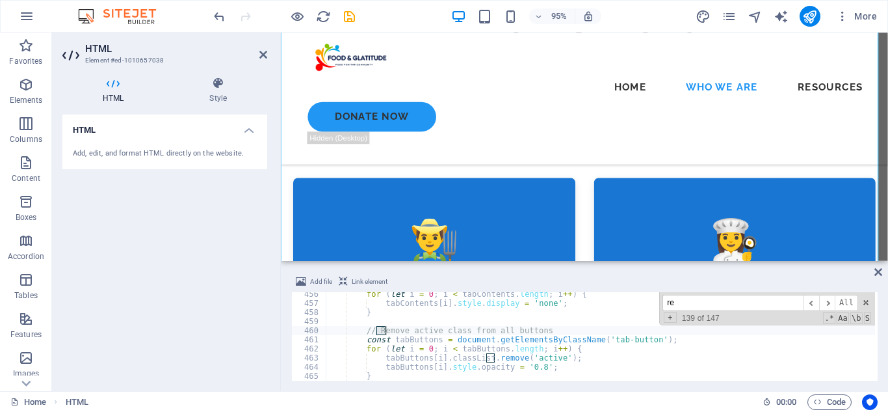
type input "rea"
type textarea "// In a real implementation, this would submit to a server"
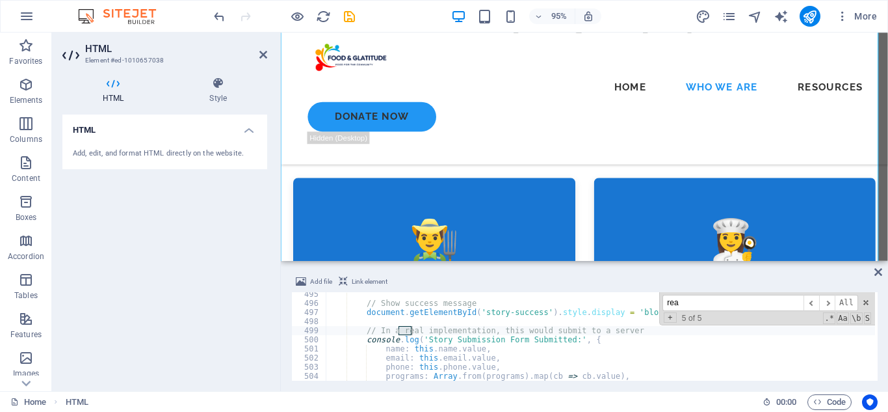
type input "read"
type textarea "Read More Stories"
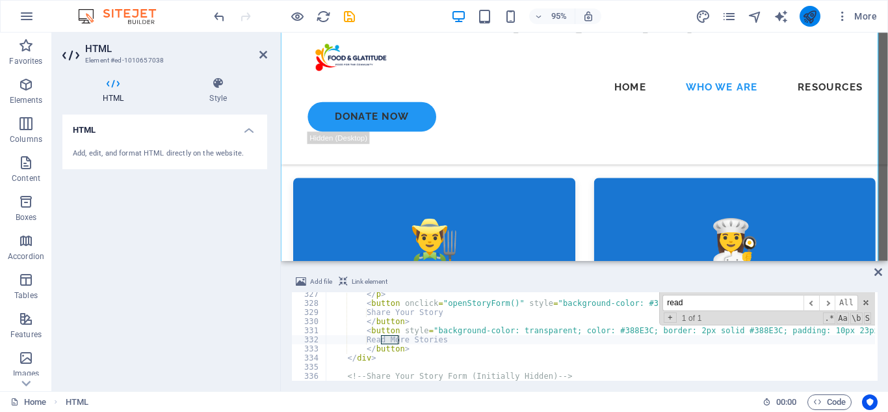
type input "read"
drag, startPoint x: 803, startPoint y: 13, endPoint x: 798, endPoint y: 23, distance: 11.6
click at [804, 14] on icon "publish" at bounding box center [810, 16] width 15 height 15
